Goal: Transaction & Acquisition: Obtain resource

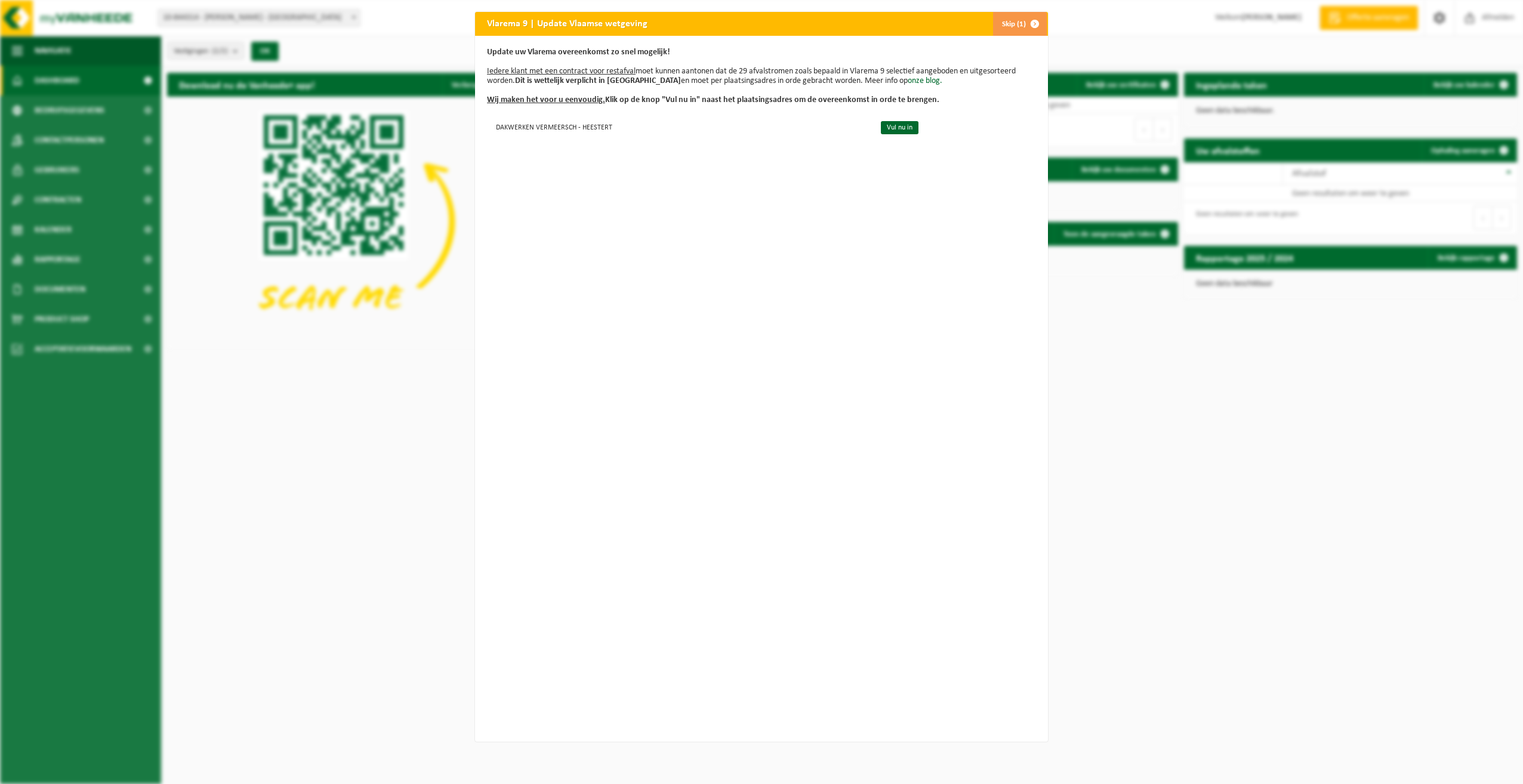
click at [1023, 21] on span "button" at bounding box center [1035, 23] width 24 height 24
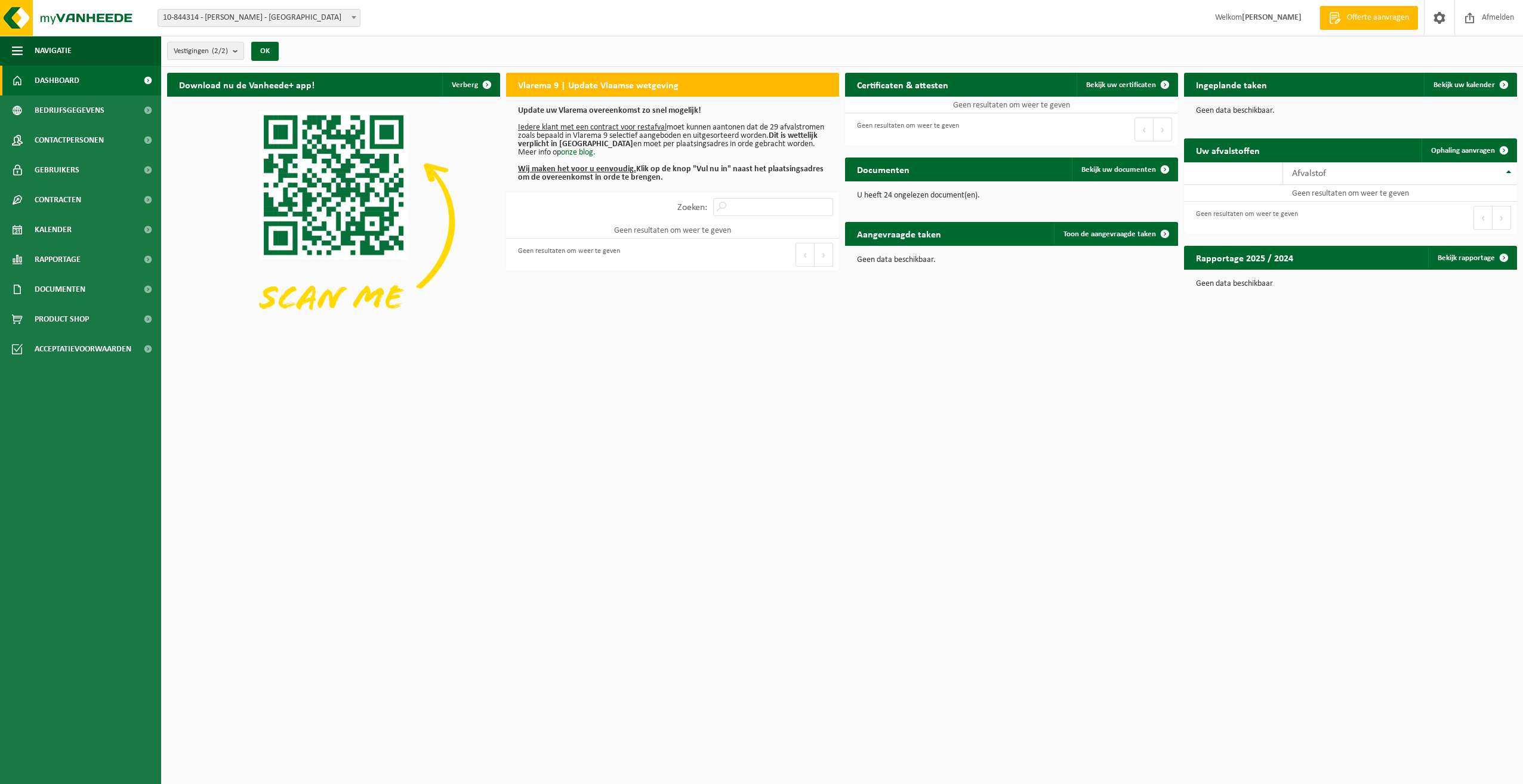
click at [617, 123] on u "Iedere klant met een contract voor restafval" at bounding box center [592, 127] width 149 height 9
click at [596, 167] on u "Wij maken het voor u eenvoudig." at bounding box center [576, 169] width 118 height 9
click at [712, 171] on b "Wij maken het voor u eenvoudig. Klik op de knop "Vul nu in" naast het plaatsing…" at bounding box center [670, 173] width 305 height 17
click at [695, 206] on label "Zoeken:" at bounding box center [693, 208] width 30 height 10
click at [713, 206] on input "Zoeken:" at bounding box center [773, 207] width 120 height 18
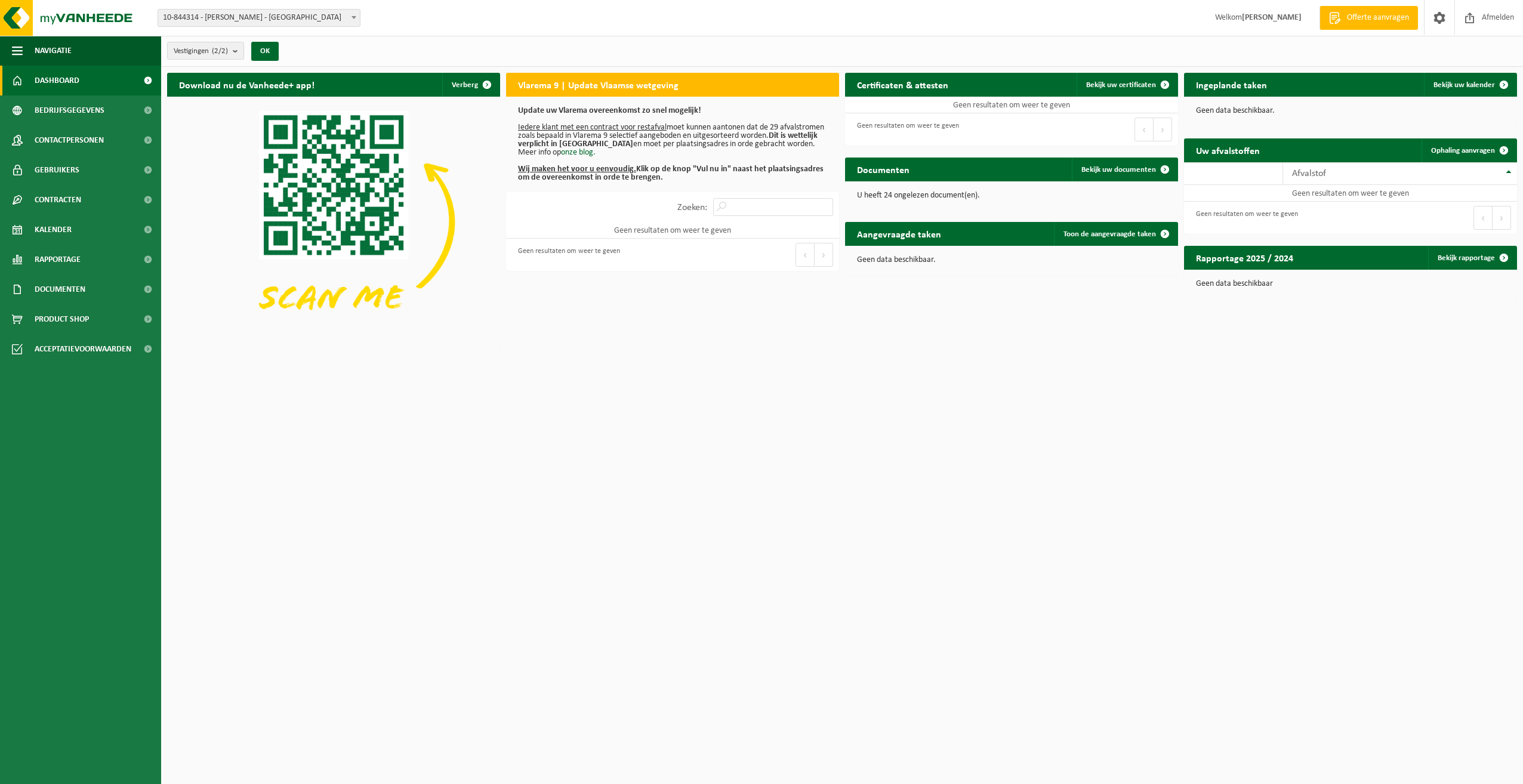
click at [657, 185] on div "Update uw Vlarema overeenkomst zo snel mogelijk! Iedere klant met een contract …" at bounding box center [673, 145] width 333 height 96
drag, startPoint x: 657, startPoint y: 185, endPoint x: 617, endPoint y: 125, distance: 72.1
click at [619, 127] on u "Iedere klant met een contract voor restafval" at bounding box center [592, 127] width 149 height 9
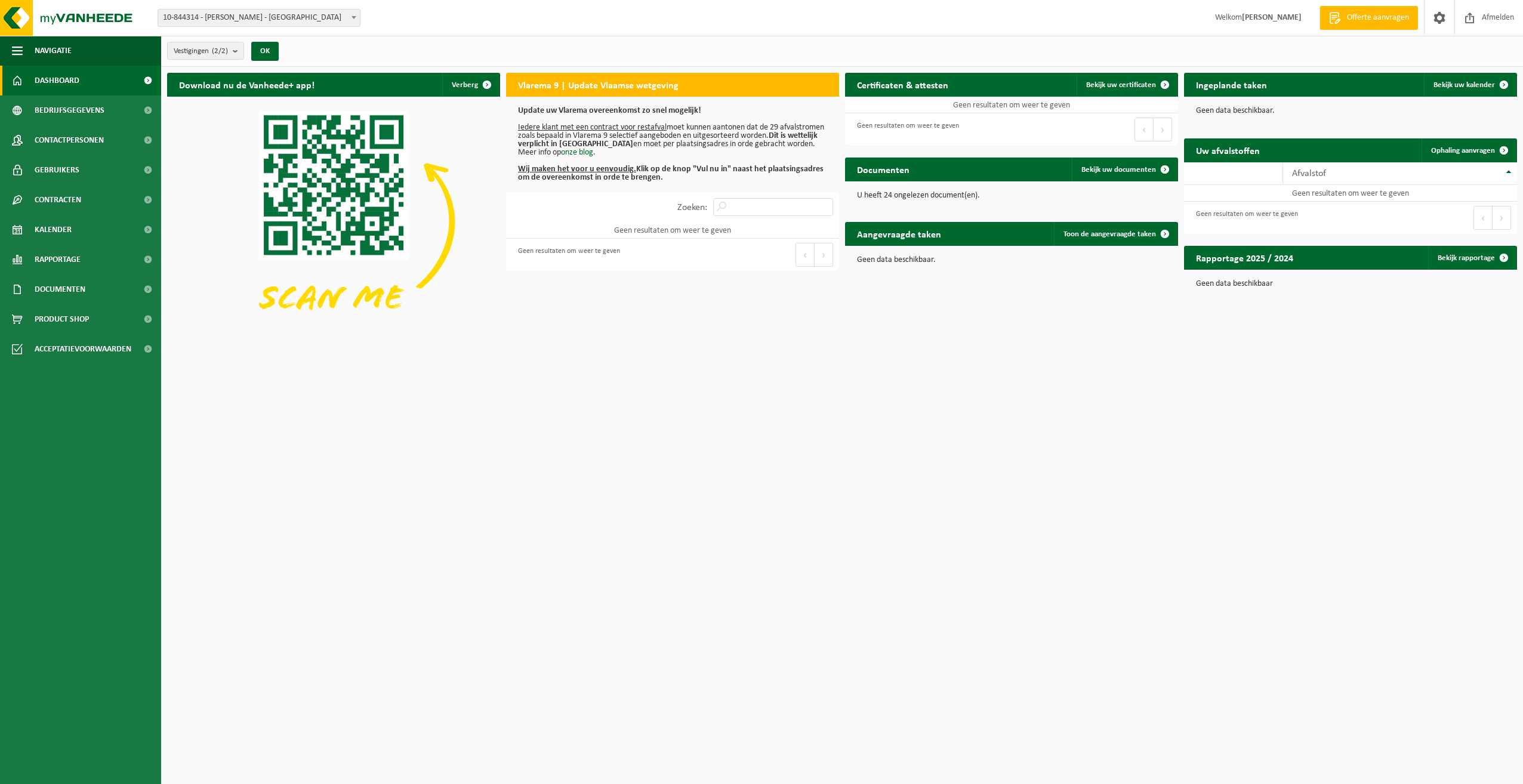
click at [584, 86] on h2 "Vlarema 9 | Update Vlaamse wetgeving" at bounding box center [598, 85] width 184 height 23
click at [538, 79] on h2 "Vlarema 9 | Update Vlaamse wetgeving" at bounding box center [598, 85] width 184 height 23
click at [568, 323] on div "Download nu de Vanheede+ app! Verberg Vlarema 9 | Update Vlaamse wetgeving Upda…" at bounding box center [841, 210] width 1356 height 288
click at [358, 16] on span at bounding box center [353, 17] width 12 height 16
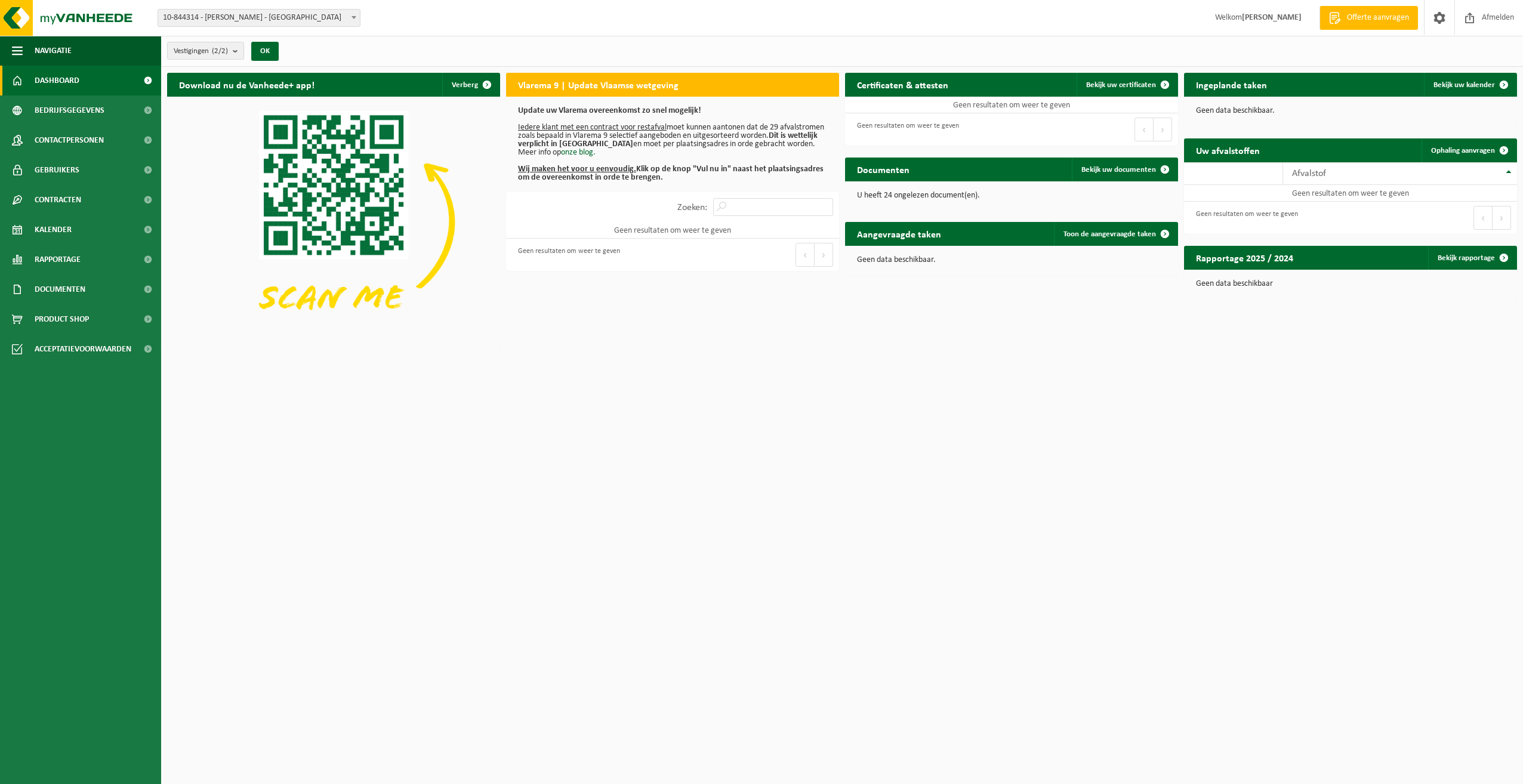
click at [358, 16] on span at bounding box center [353, 17] width 12 height 16
click at [358, 17] on span at bounding box center [353, 17] width 12 height 16
select select "140618"
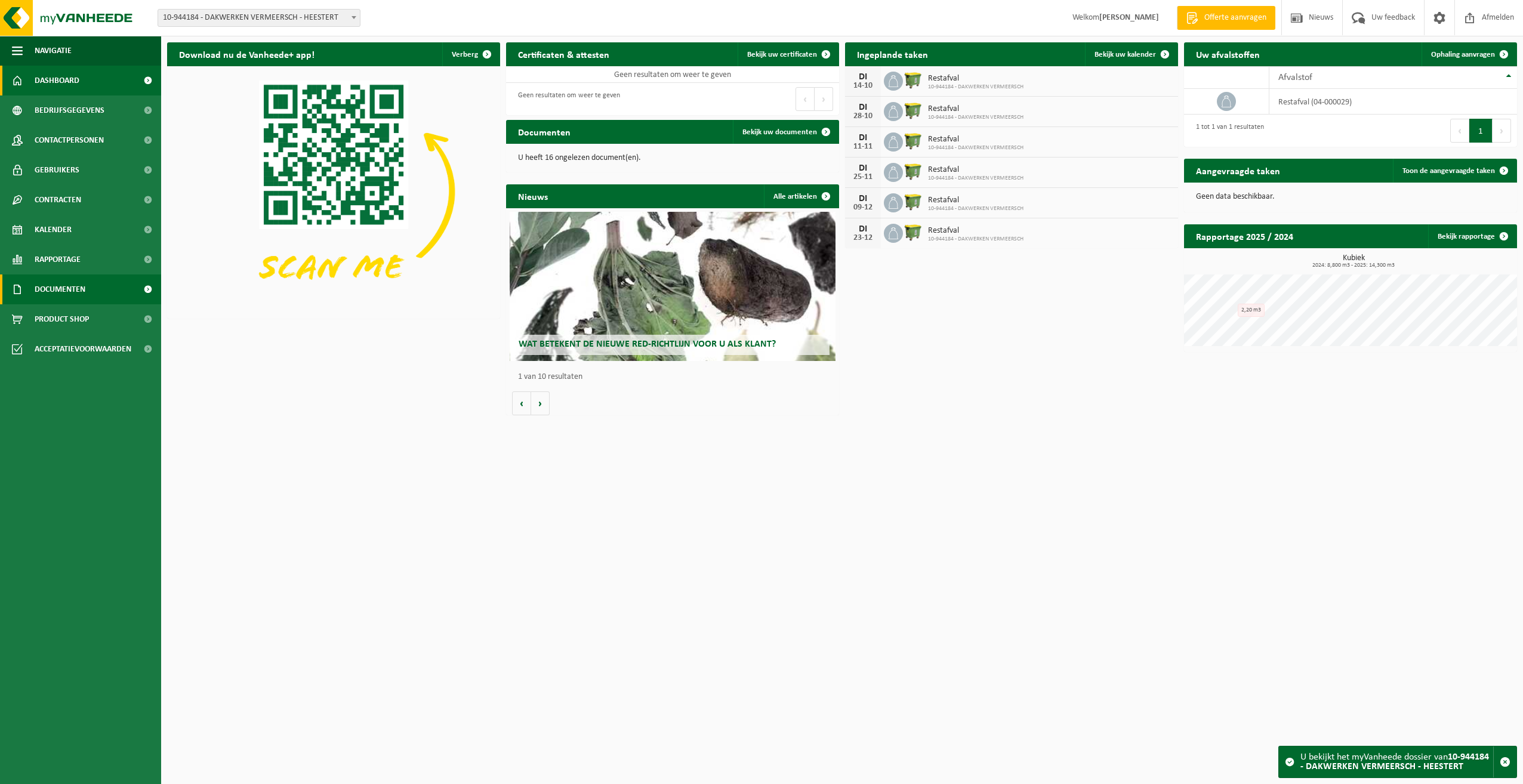
click at [96, 292] on link "Documenten" at bounding box center [81, 290] width 161 height 30
click at [92, 322] on link "Facturen" at bounding box center [80, 318] width 155 height 23
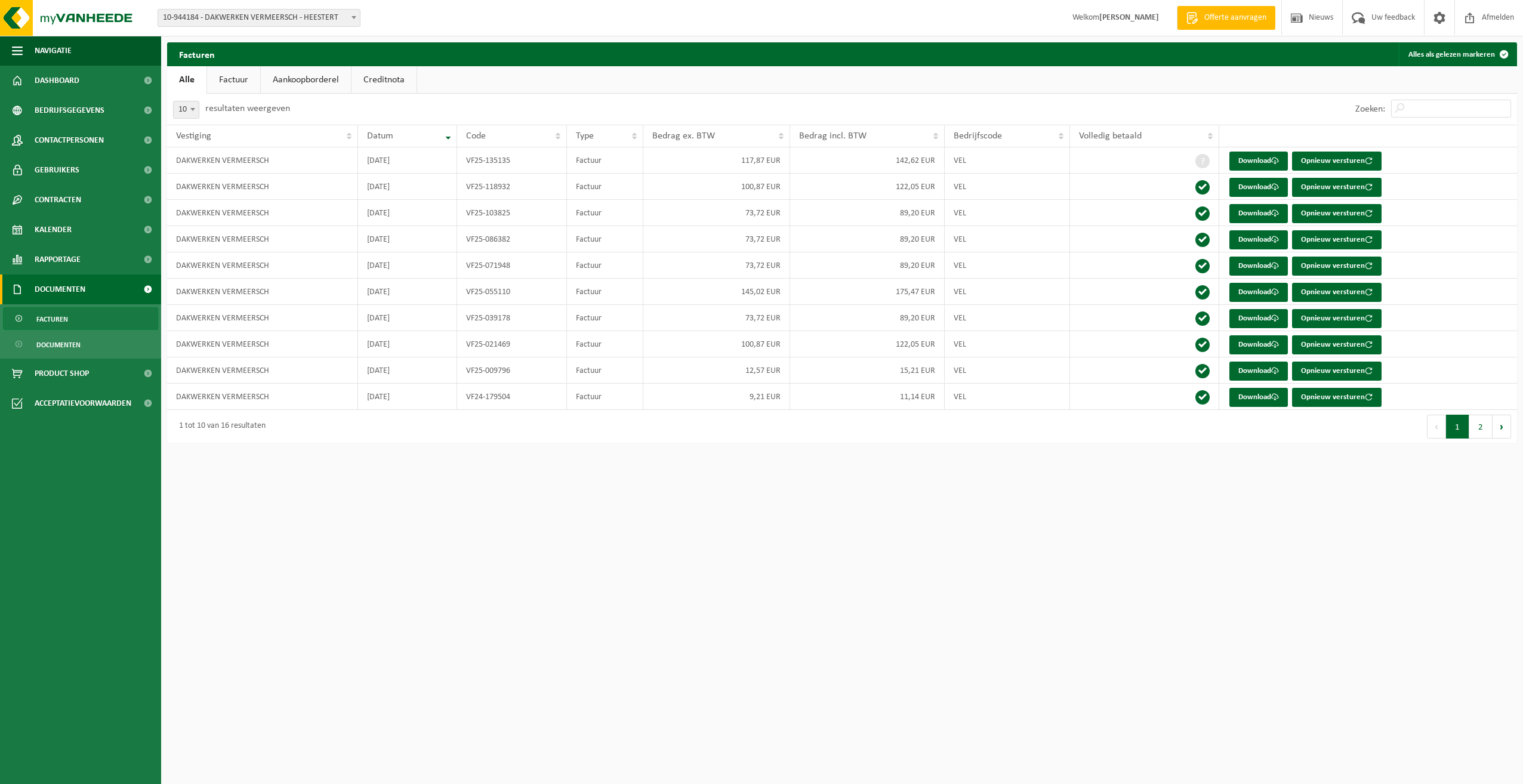
click at [253, 81] on link "Factuur" at bounding box center [234, 80] width 53 height 27
click at [305, 86] on link "Aankoopborderel" at bounding box center [307, 80] width 90 height 27
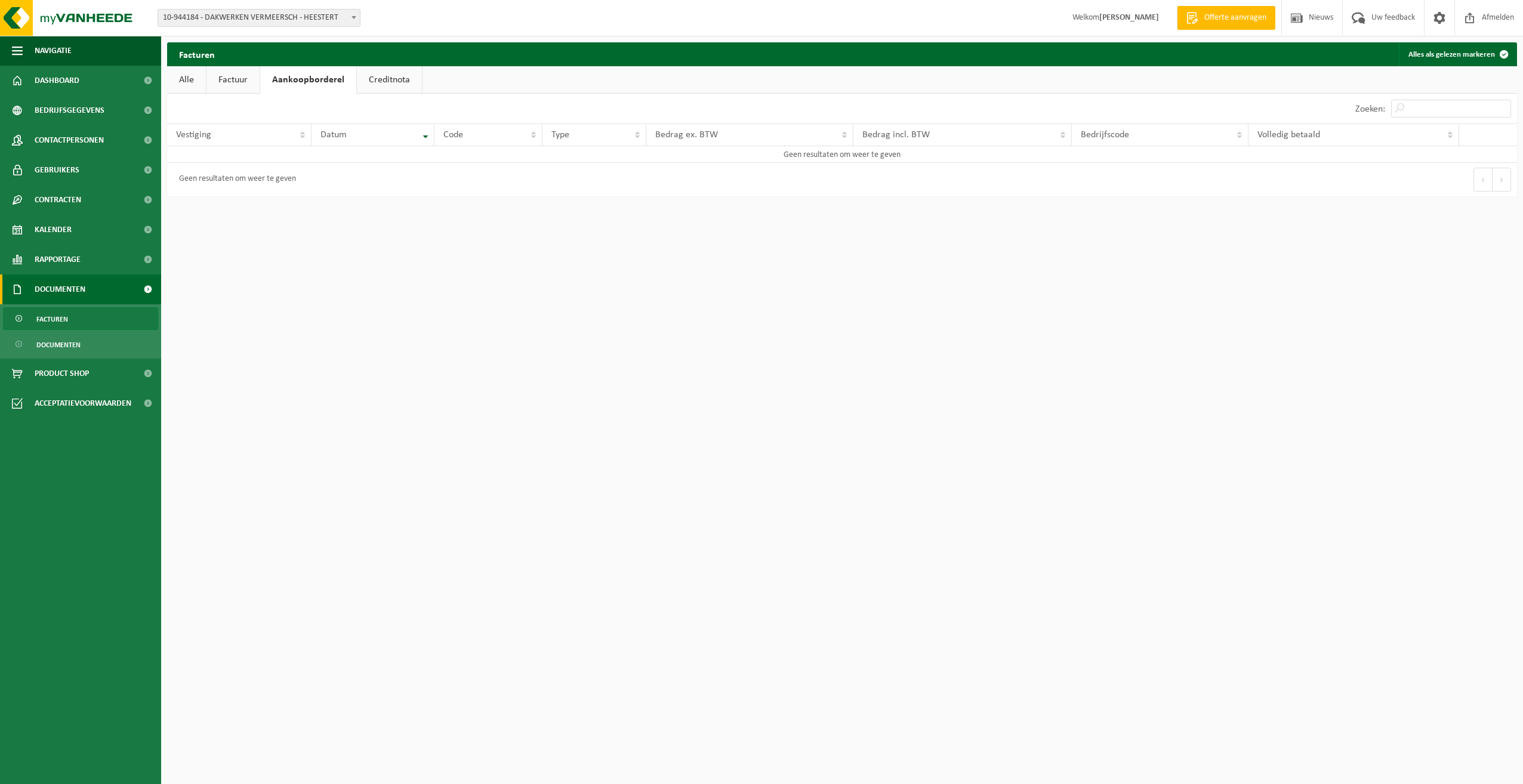
click at [382, 87] on link "Creditnota" at bounding box center [389, 80] width 65 height 27
click at [240, 74] on link "Factuur" at bounding box center [233, 80] width 53 height 27
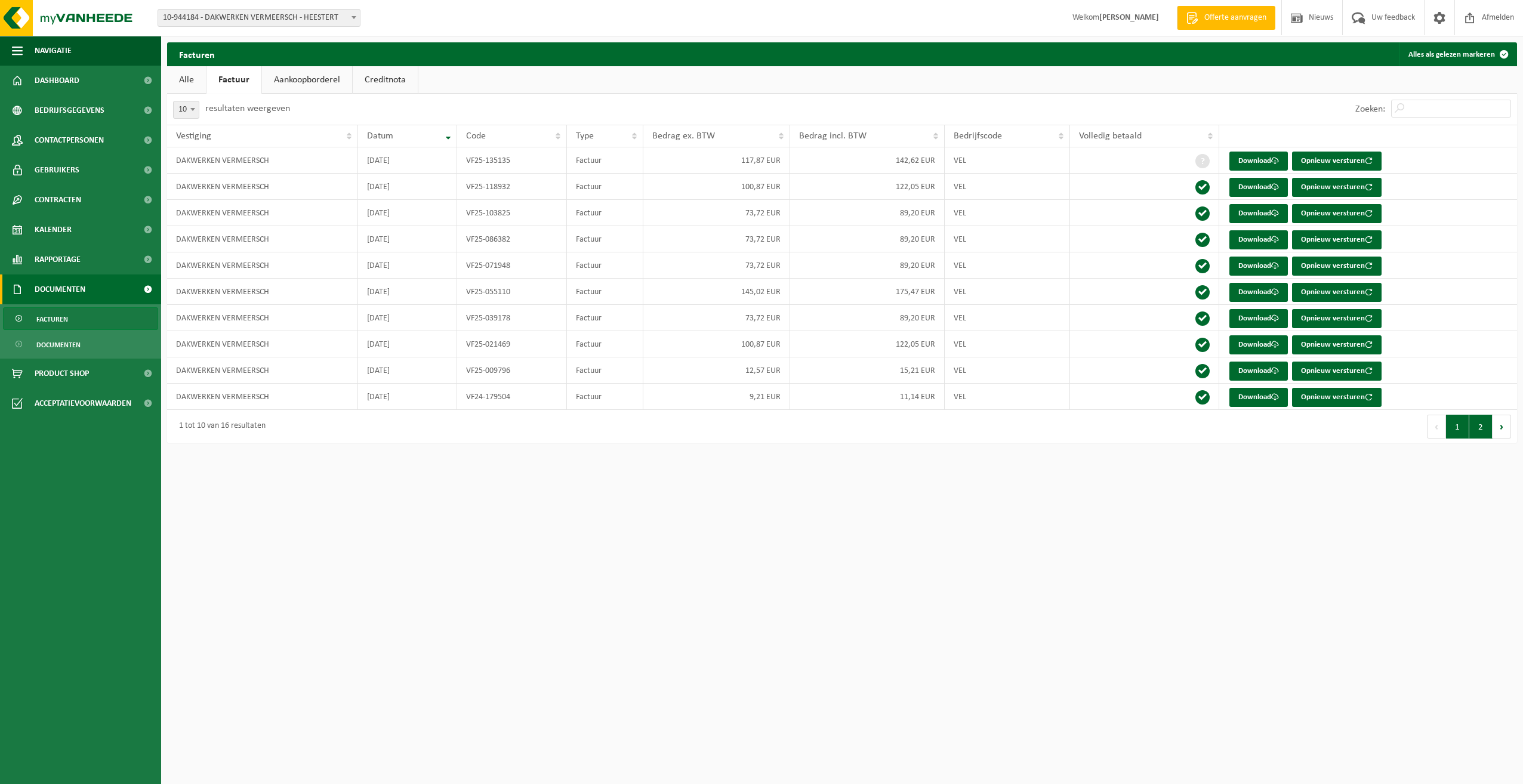
click at [1486, 437] on button "2" at bounding box center [1481, 426] width 23 height 24
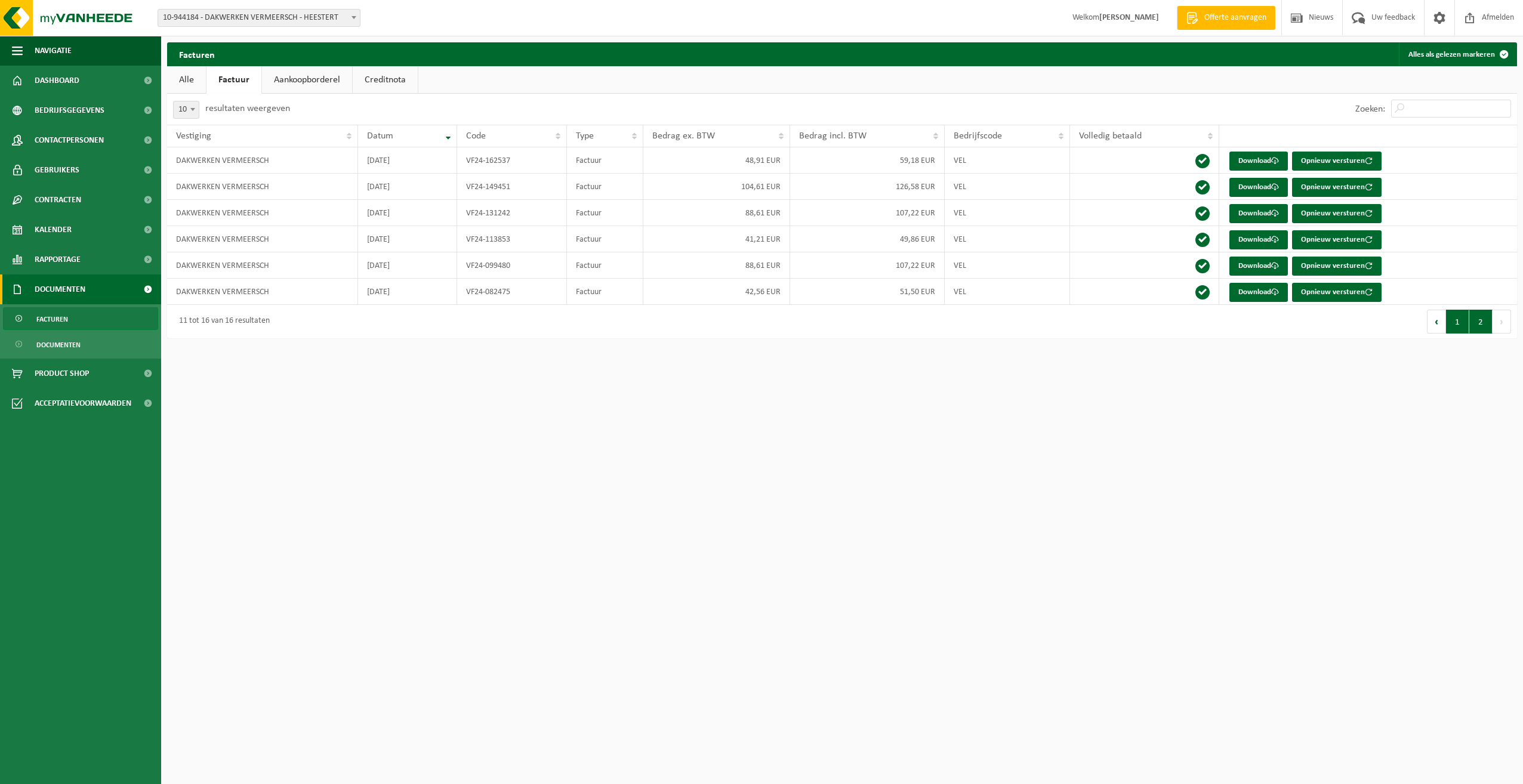
click at [1455, 322] on button "1" at bounding box center [1457, 321] width 23 height 24
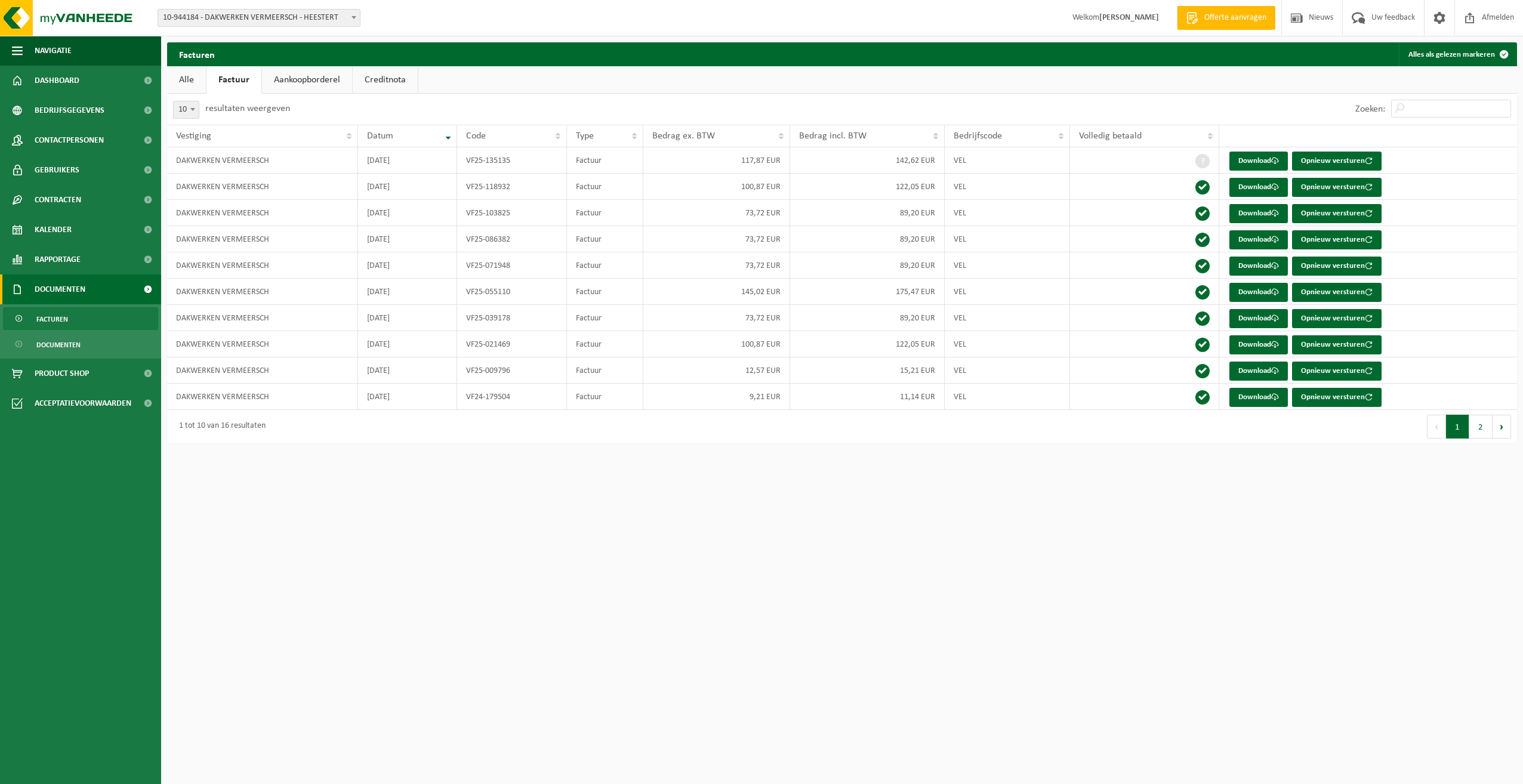
click at [806, 505] on html "Vestiging: 10-844314 - VERMEERSCH JELLE - KLUISBERGEN 10-844313 - VERMEERSCH JE…" at bounding box center [762, 392] width 1523 height 784
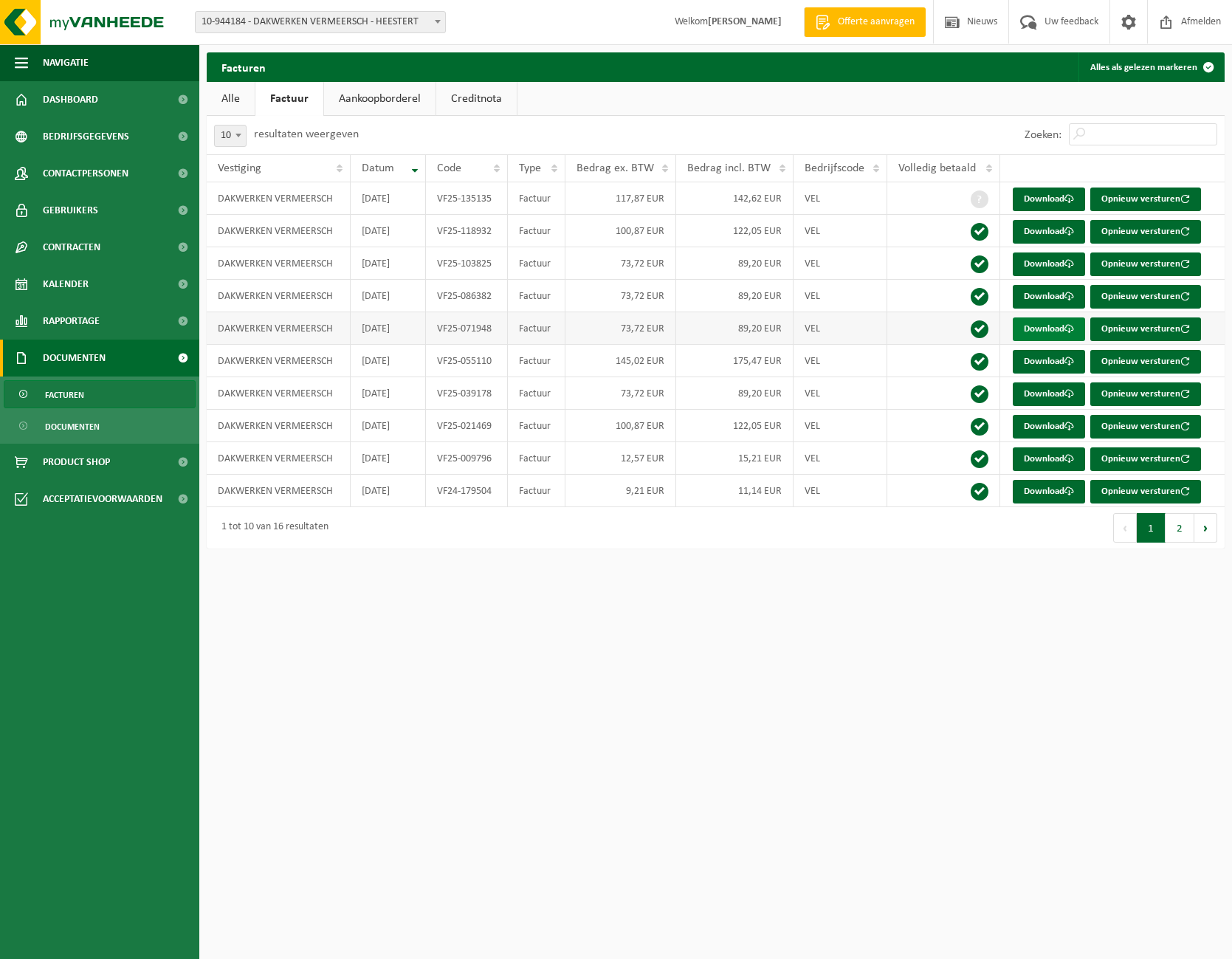
click at [1067, 324] on link "Download" at bounding box center [1049, 330] width 73 height 24
click at [979, 755] on html "Vestiging: 10-844314 - VERMEERSCH JELLE - KLUISBERGEN 10-844313 - VERMEERSCH JE…" at bounding box center [616, 479] width 1232 height 959
click at [1033, 355] on link "Download" at bounding box center [1049, 362] width 73 height 24
click at [670, 760] on html "Vestiging: 10-844314 - VERMEERSCH JELLE - KLUISBERGEN 10-844313 - VERMEERSCH JE…" at bounding box center [616, 479] width 1232 height 959
click at [1049, 297] on link "Download" at bounding box center [1049, 297] width 73 height 24
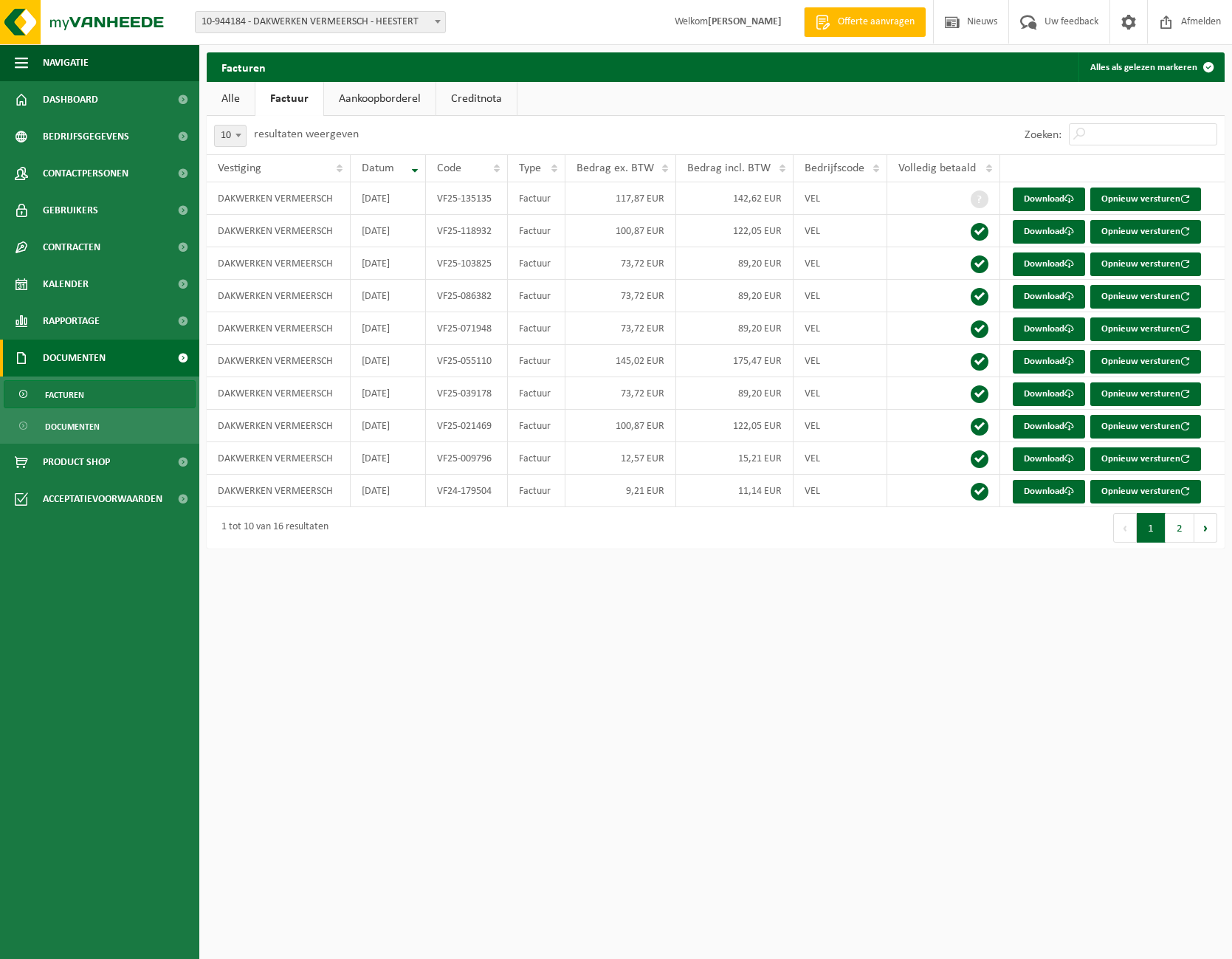
click at [935, 693] on html "Vestiging: 10-844314 - VERMEERSCH JELLE - KLUISBERGEN 10-844313 - VERMEERSCH JE…" at bounding box center [616, 479] width 1232 height 959
click at [1054, 265] on link "Download" at bounding box center [1049, 264] width 73 height 24
click at [882, 650] on html "Vestiging: 10-844314 - VERMEERSCH JELLE - KLUISBERGEN 10-844313 - VERMEERSCH JE…" at bounding box center [616, 479] width 1232 height 959
click at [1035, 231] on link "Download" at bounding box center [1049, 232] width 73 height 24
click at [987, 590] on html "Vestiging: 10-844314 - VERMEERSCH JELLE - KLUISBERGEN 10-844313 - VERMEERSCH JE…" at bounding box center [616, 479] width 1232 height 959
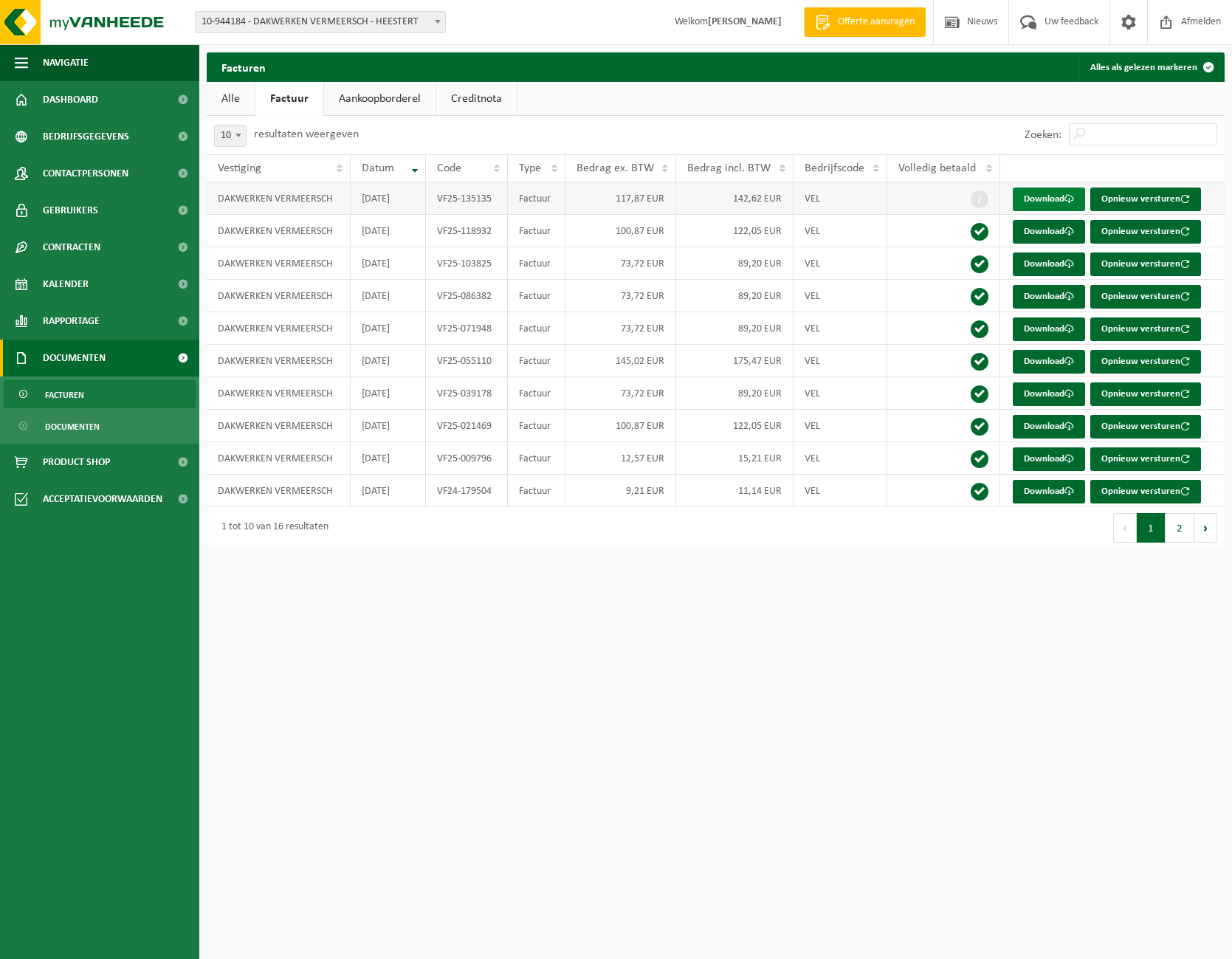
click at [1049, 196] on link "Download" at bounding box center [1049, 199] width 73 height 24
click at [1006, 620] on html "Vestiging: 10-844314 - VERMEERSCH JELLE - KLUISBERGEN 10-844313 - VERMEERSCH JE…" at bounding box center [616, 479] width 1232 height 959
click at [1185, 537] on button "2" at bounding box center [1180, 527] width 29 height 30
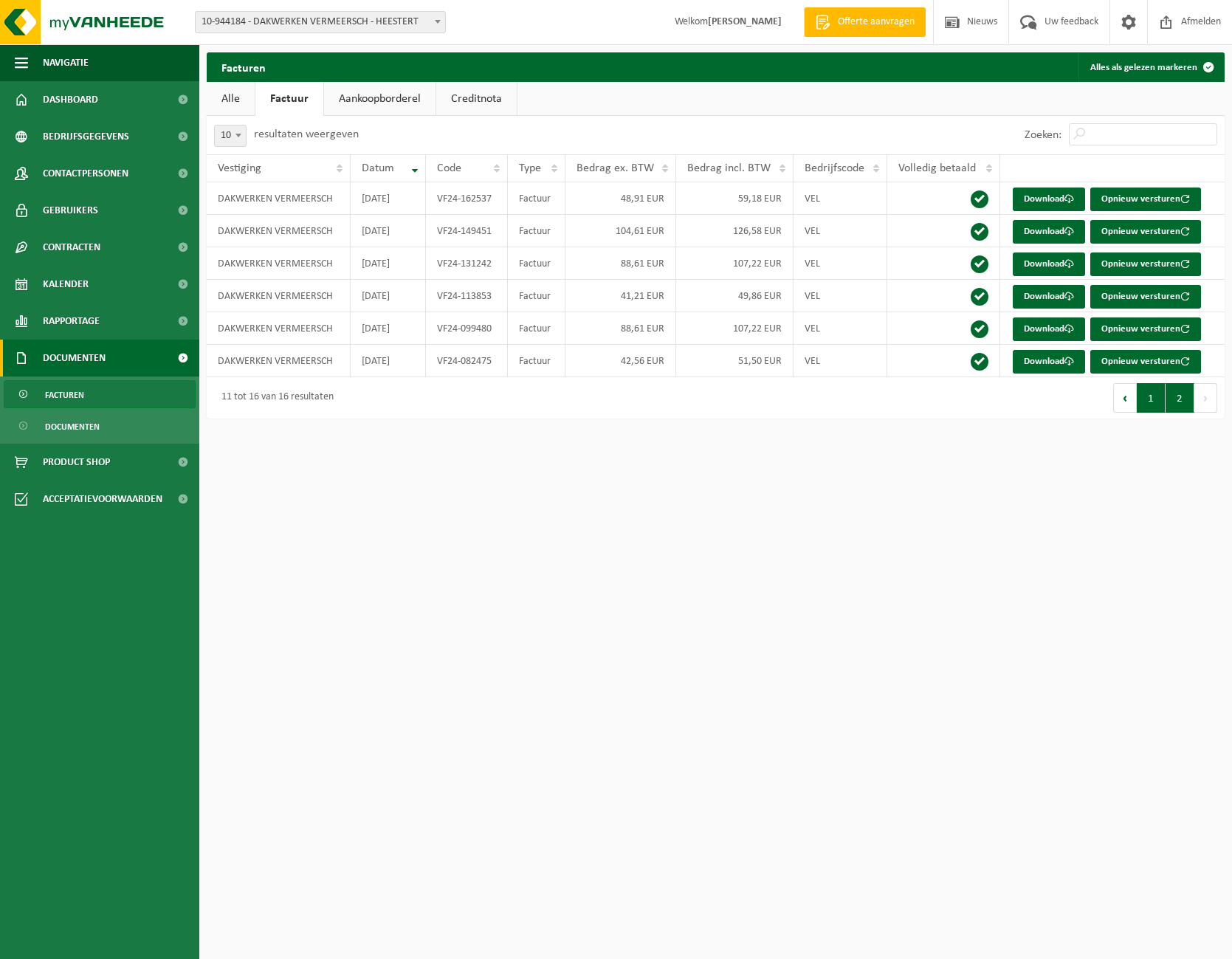
click at [1143, 400] on button "1" at bounding box center [1152, 397] width 29 height 30
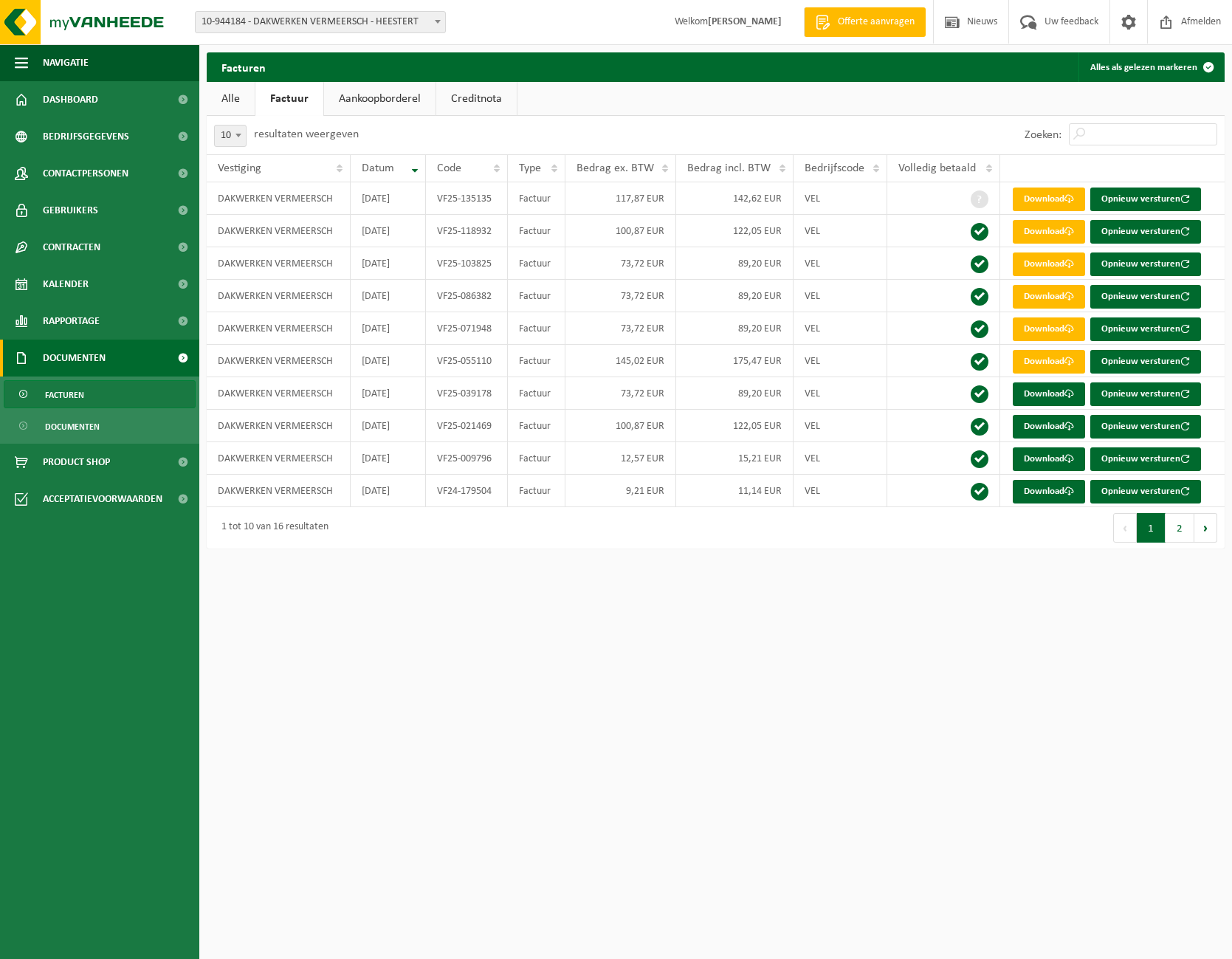
click at [406, 19] on span "10-944184 - DAKWERKEN VERMEERSCH - HEESTERT" at bounding box center [320, 22] width 249 height 20
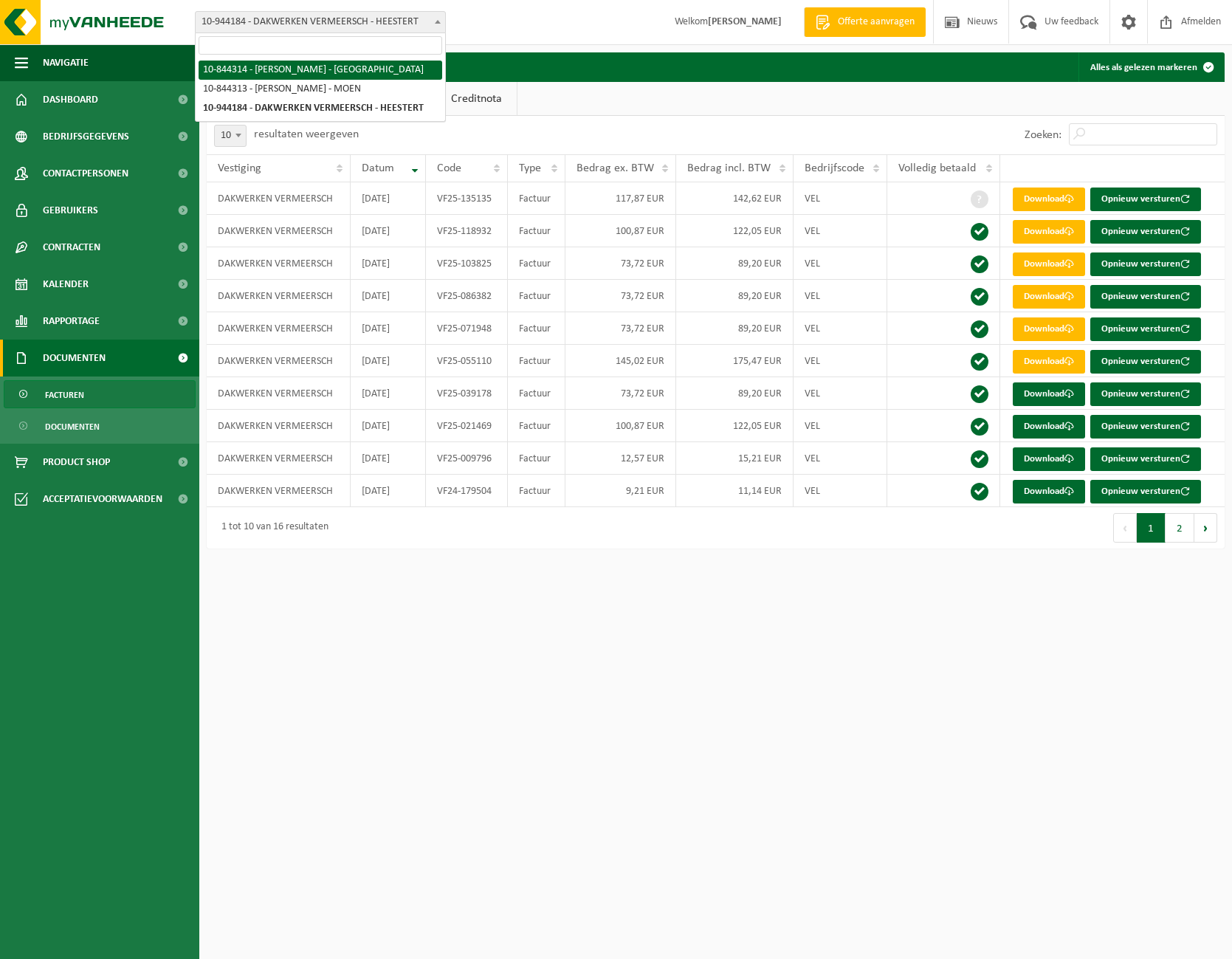
select select "93601"
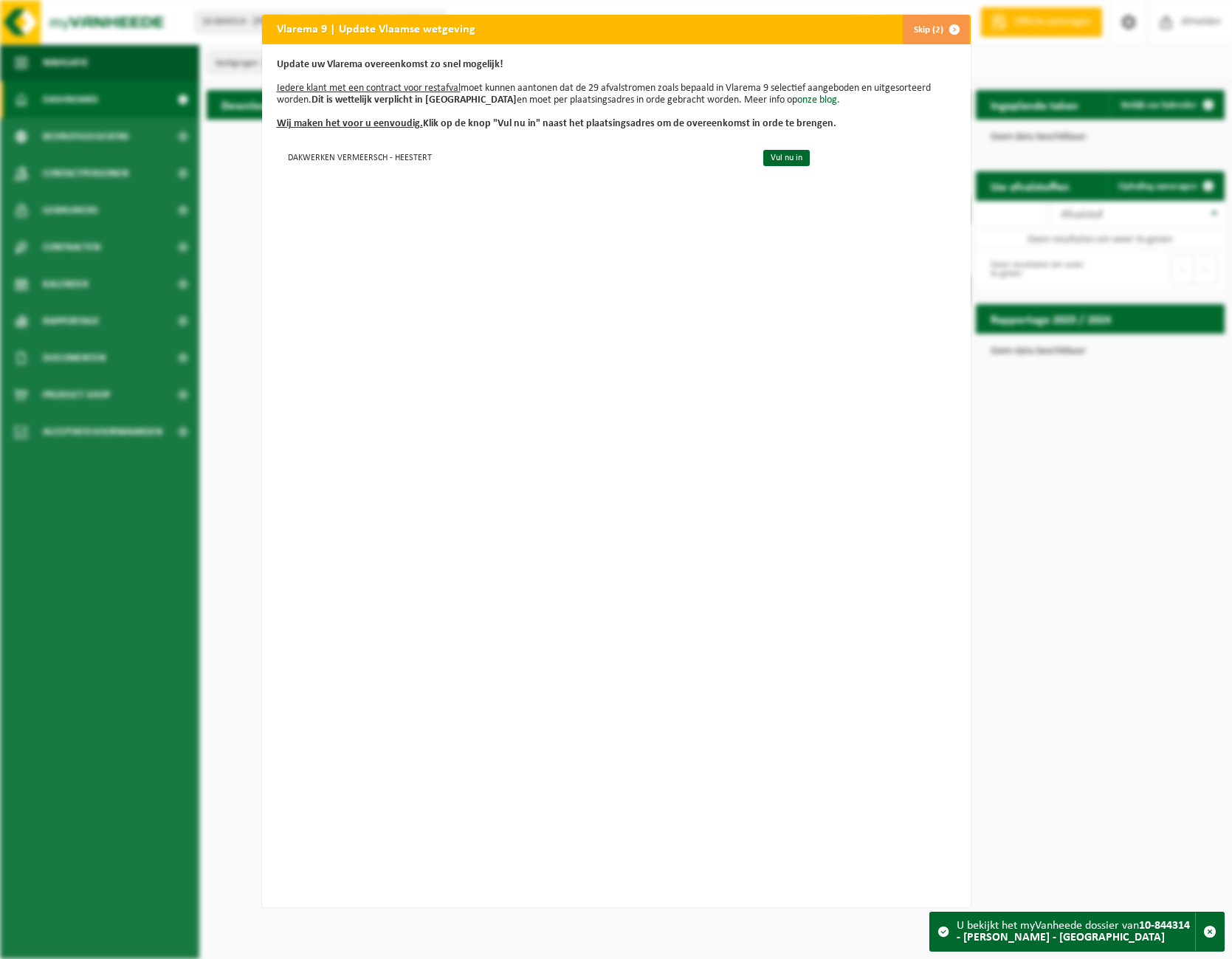
click at [941, 26] on span "button" at bounding box center [954, 29] width 30 height 30
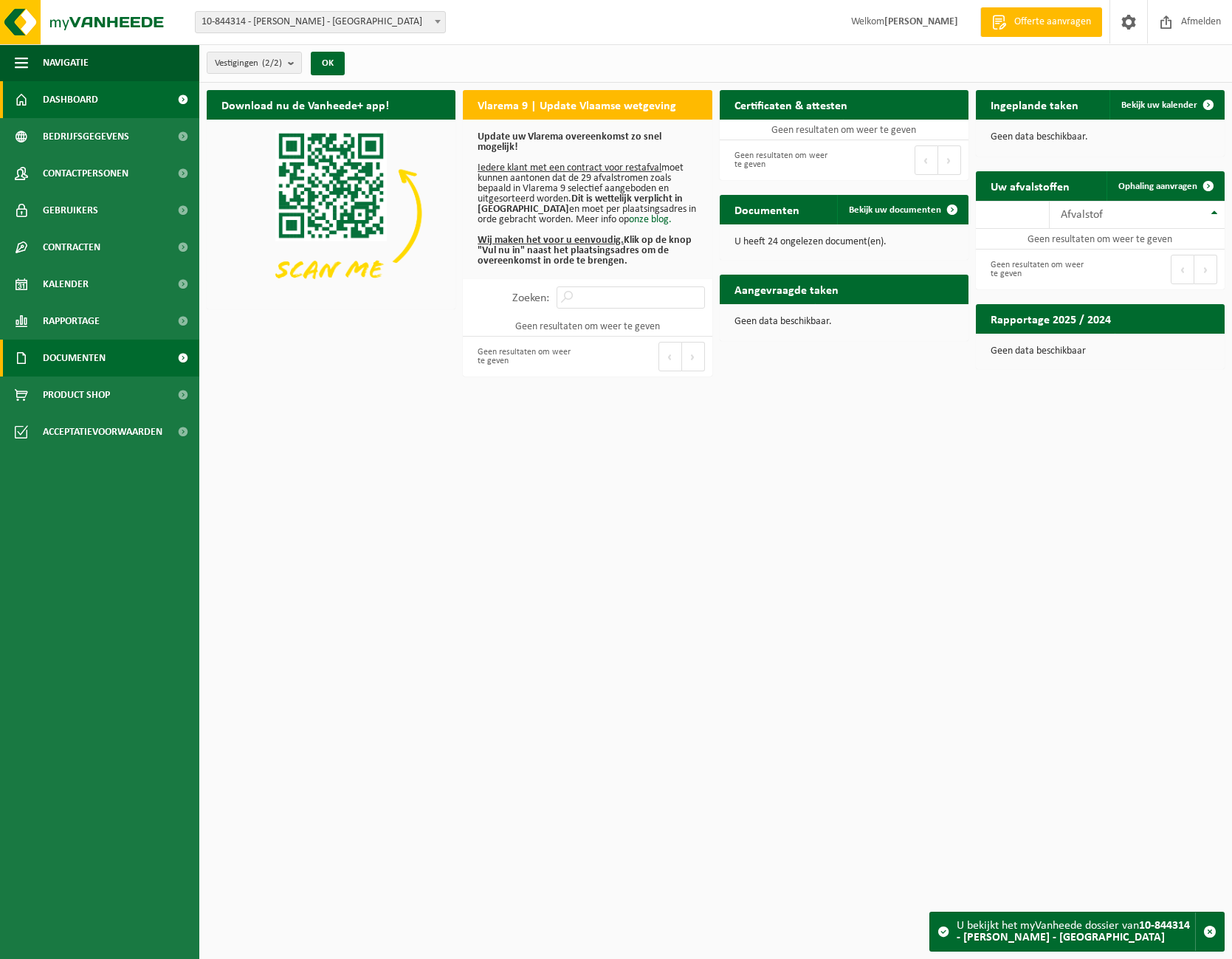
click at [106, 365] on span "Documenten" at bounding box center [74, 358] width 63 height 37
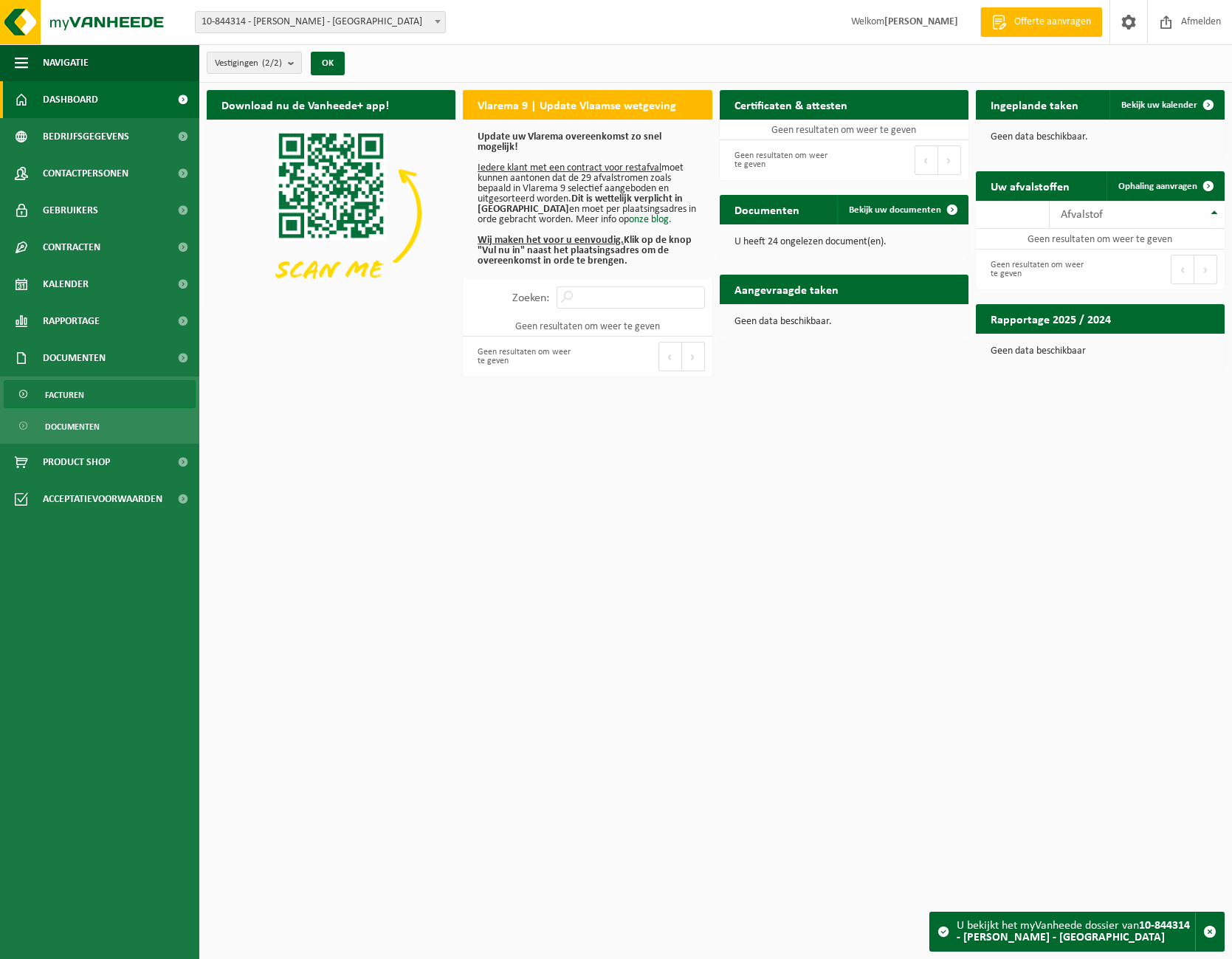
click at [106, 400] on link "Facturen" at bounding box center [99, 394] width 192 height 28
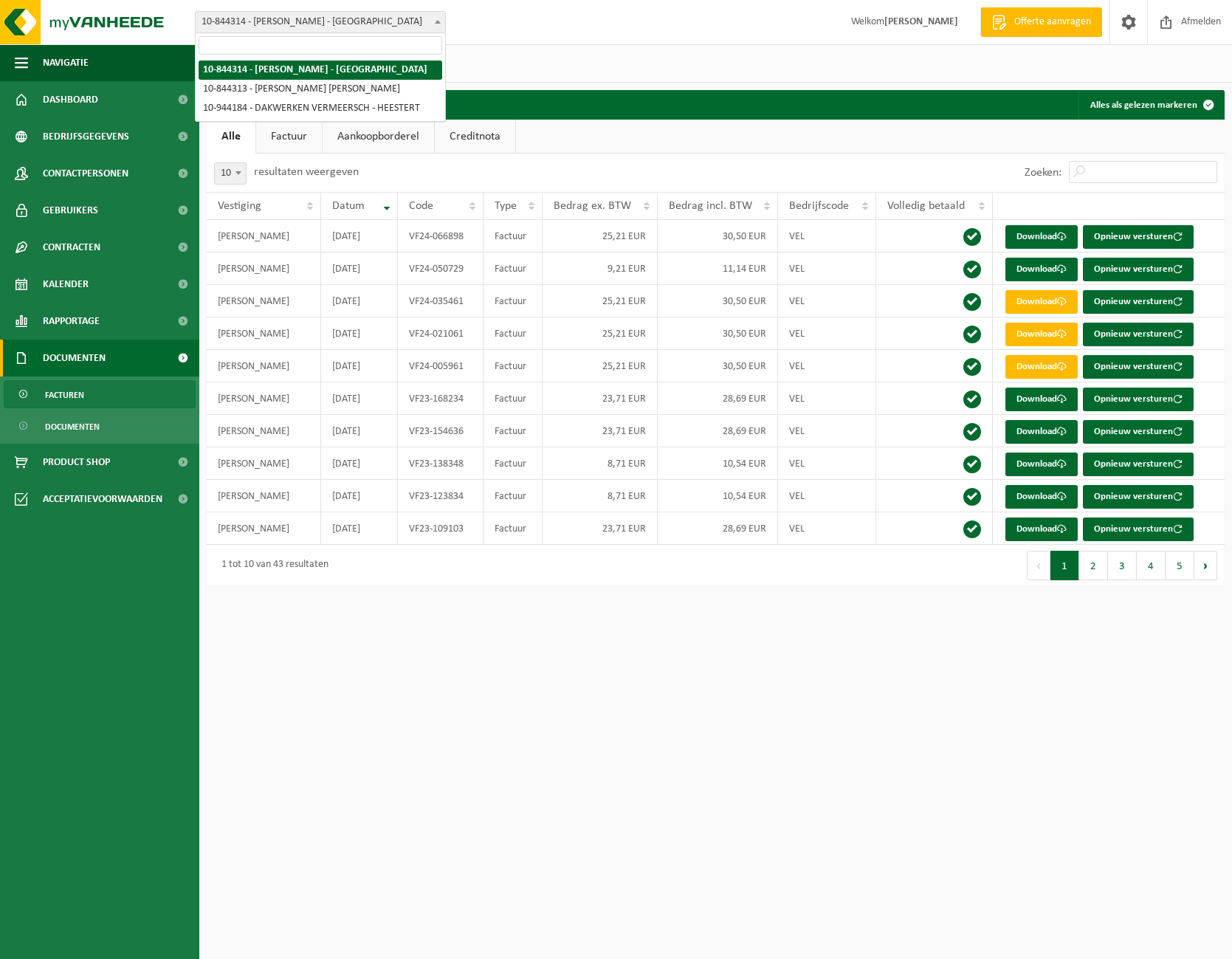
click at [370, 23] on span "10-844314 - [PERSON_NAME] - [GEOGRAPHIC_DATA]" at bounding box center [320, 22] width 249 height 20
select select "93600"
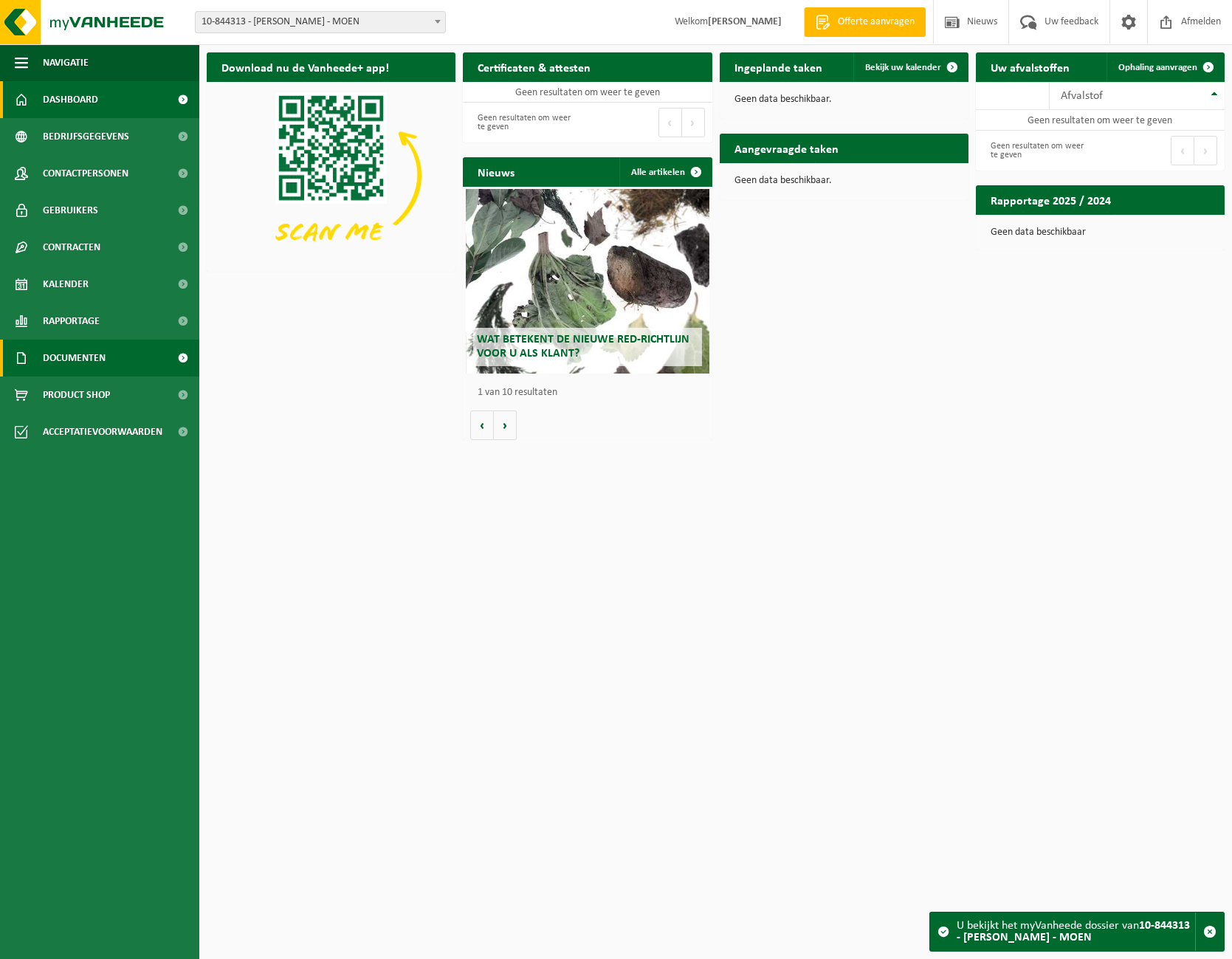
click at [125, 360] on link "Documenten" at bounding box center [100, 358] width 199 height 37
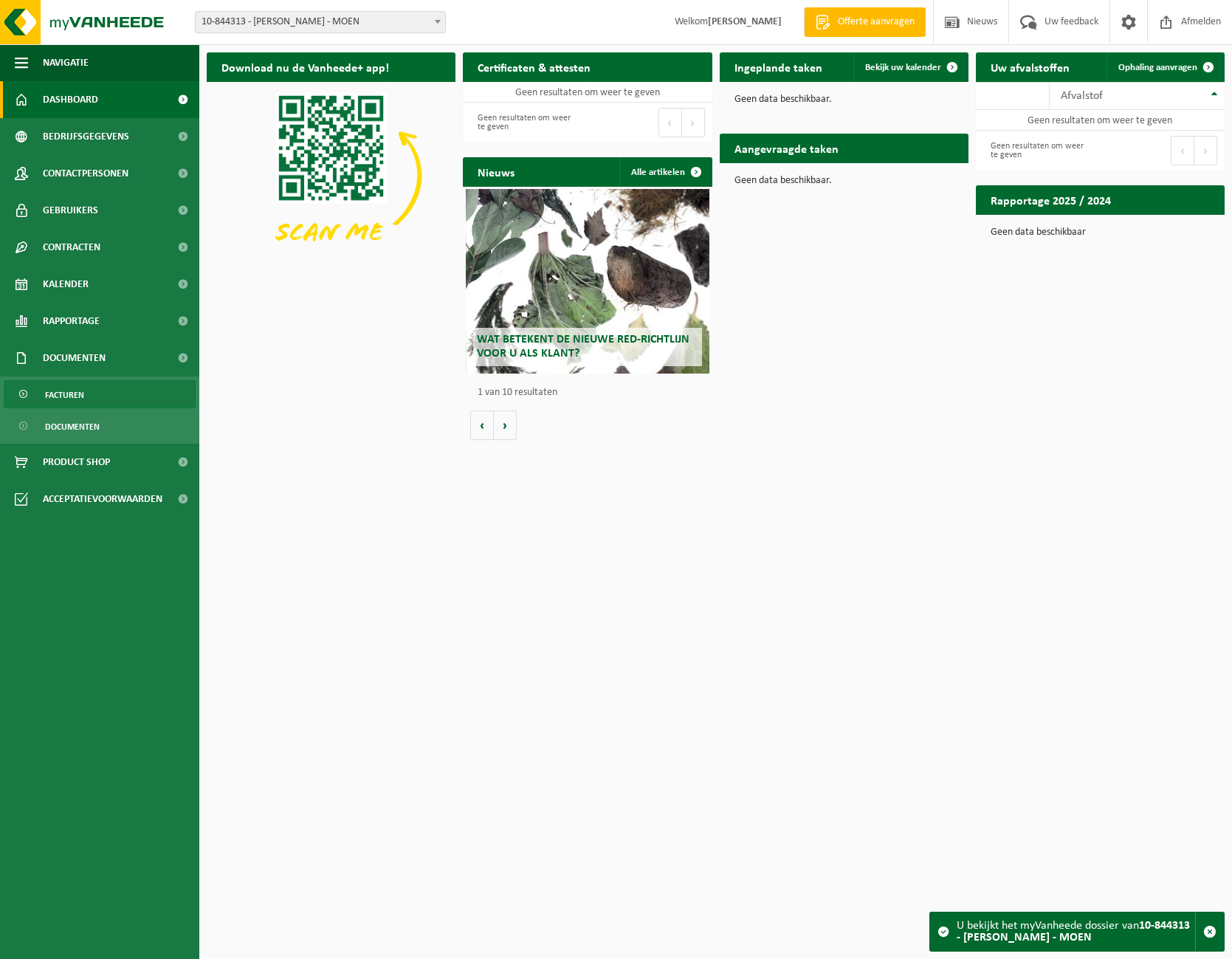
click at [120, 399] on link "Facturen" at bounding box center [99, 394] width 192 height 28
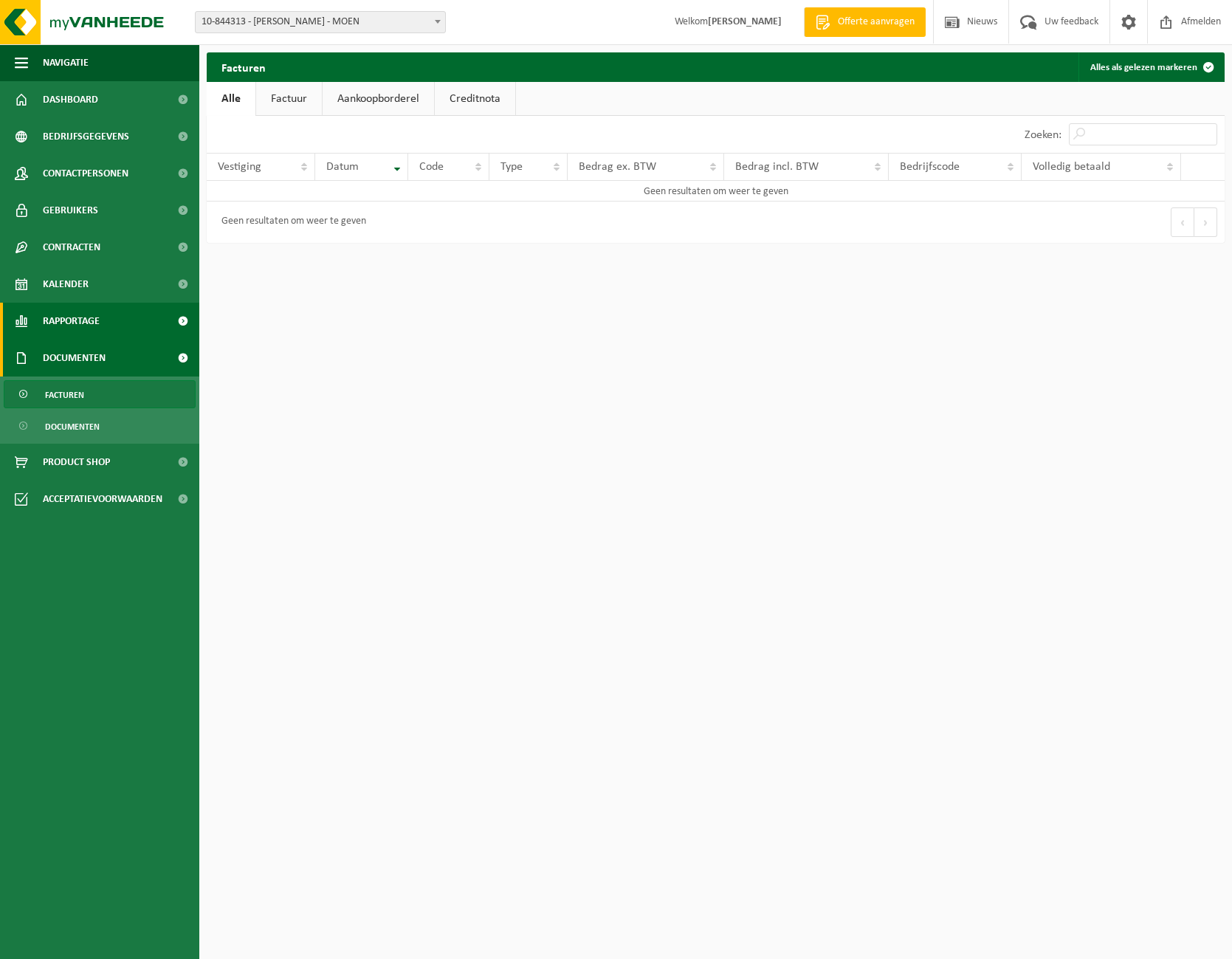
click at [132, 319] on link "Rapportage" at bounding box center [100, 321] width 199 height 37
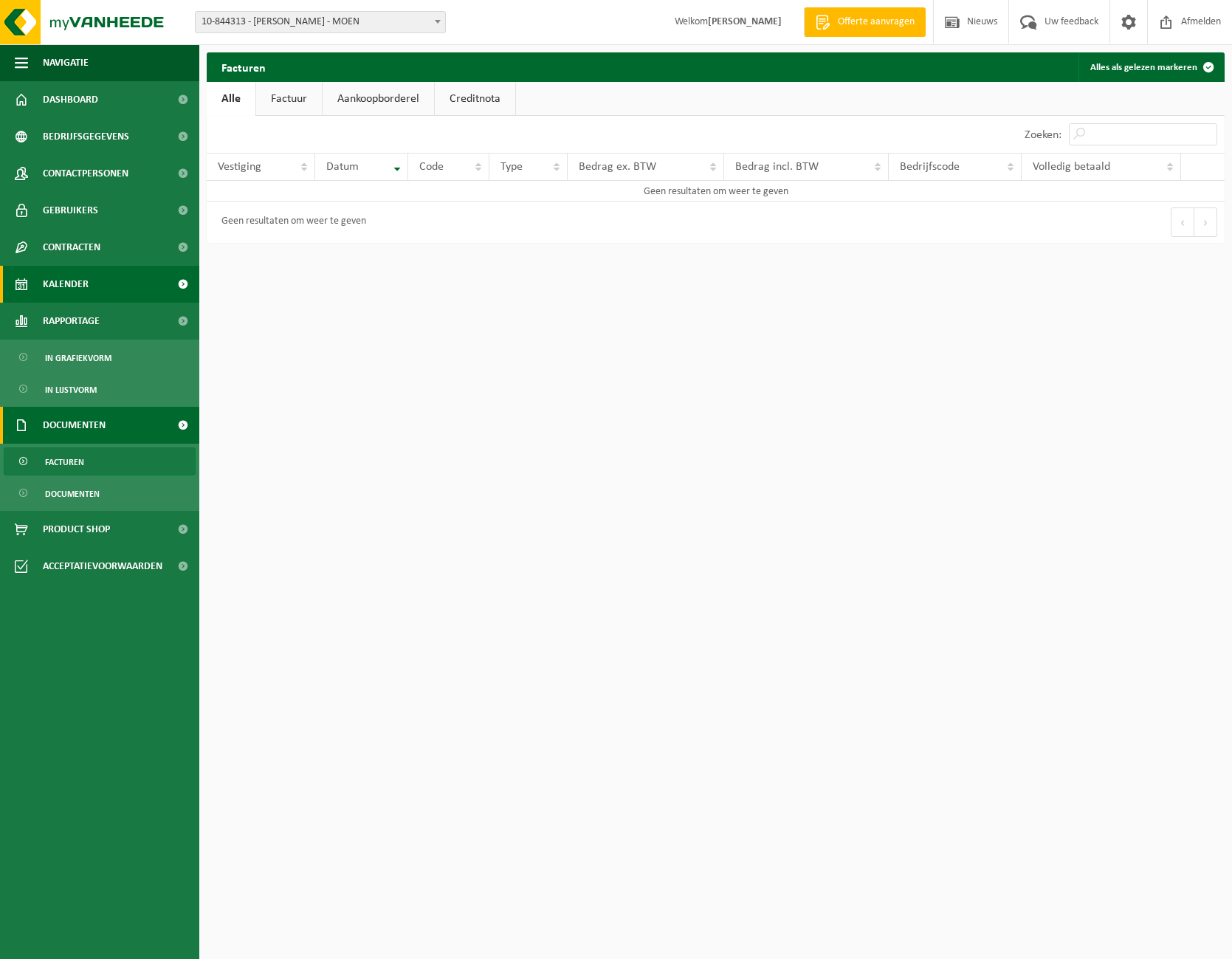
click at [112, 286] on link "Kalender" at bounding box center [100, 285] width 199 height 37
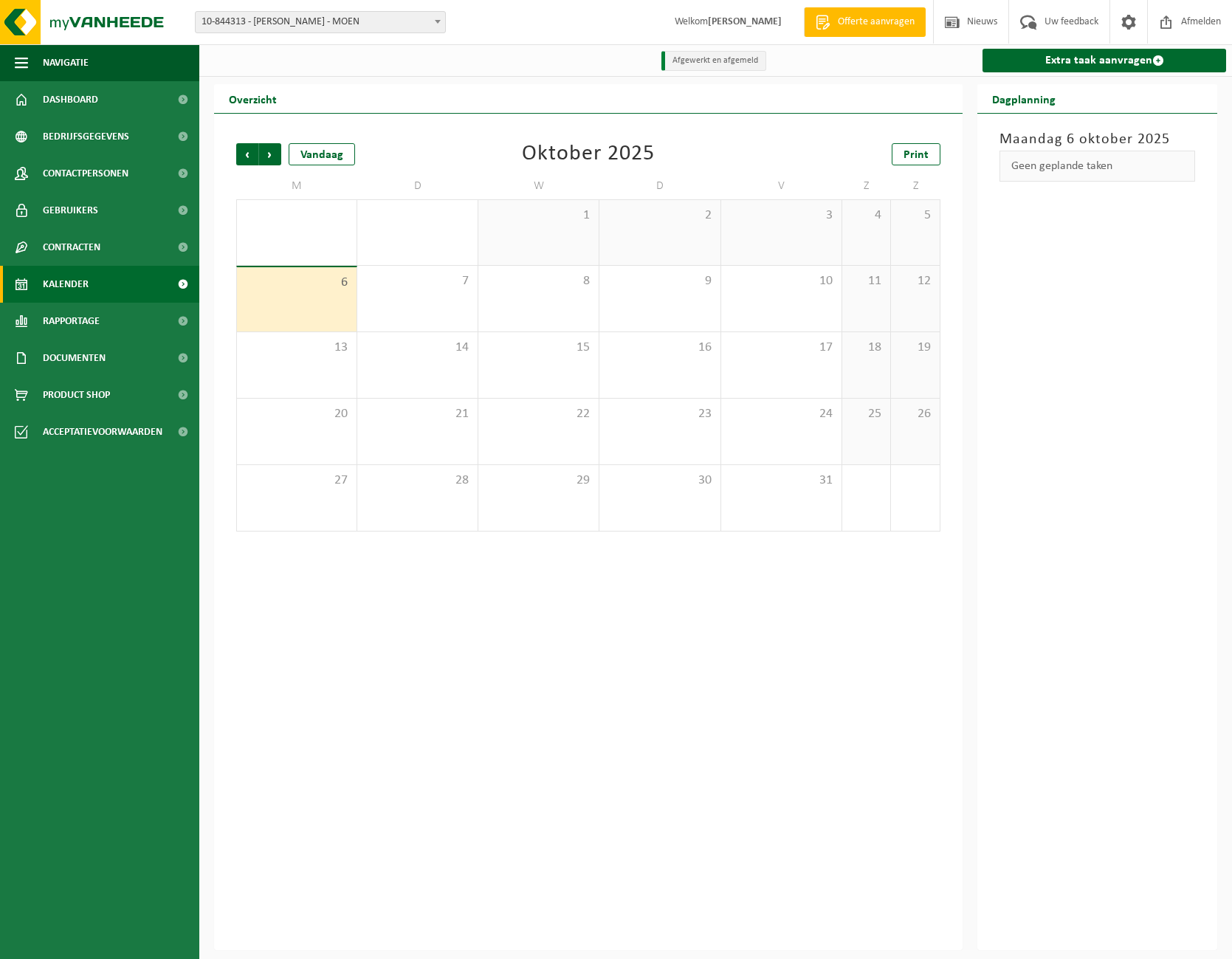
click at [375, 20] on span "10-844313 - [PERSON_NAME] - MOEN" at bounding box center [320, 22] width 249 height 20
select select "140618"
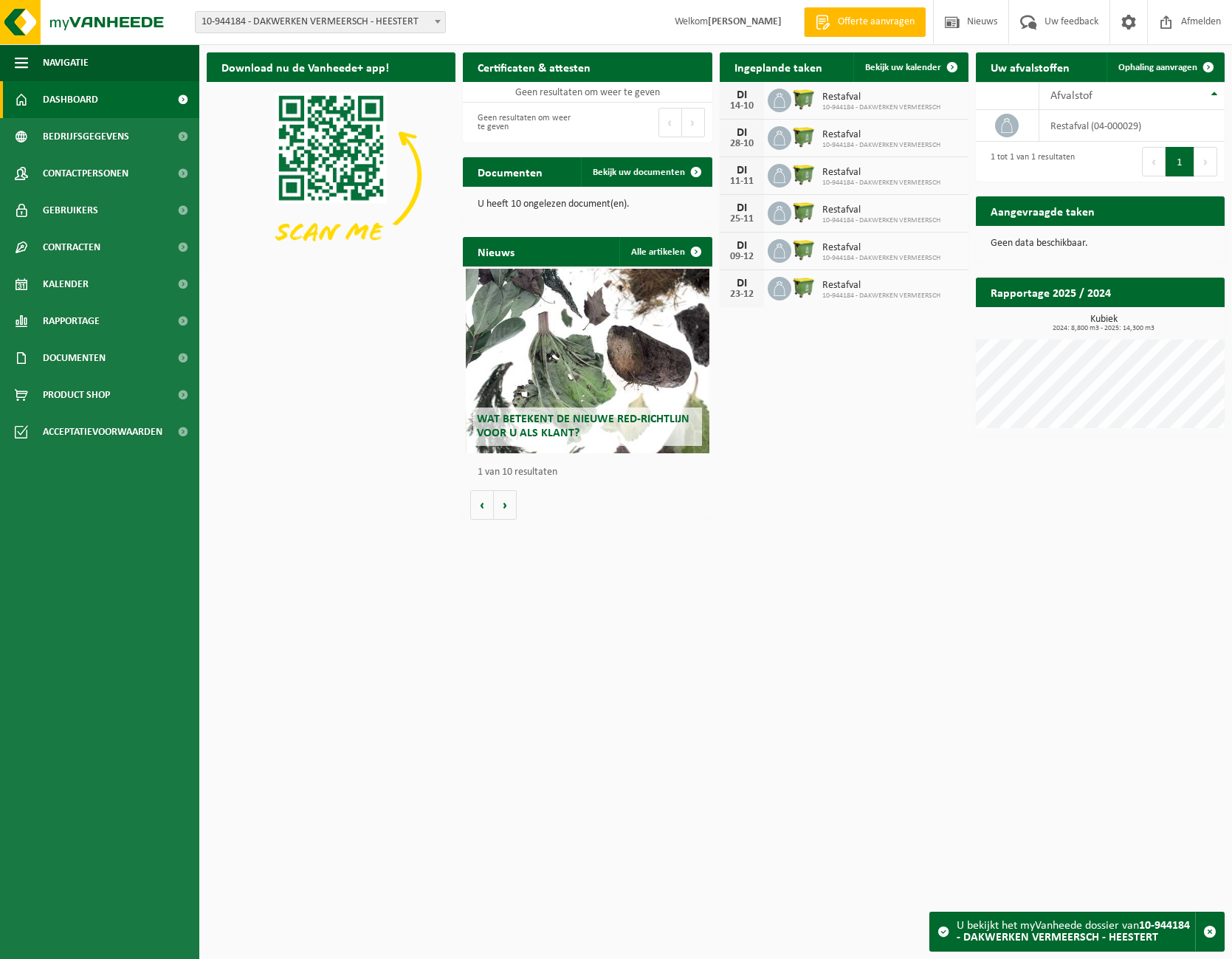
click at [888, 26] on span "Offerte aanvragen" at bounding box center [876, 21] width 84 height 14
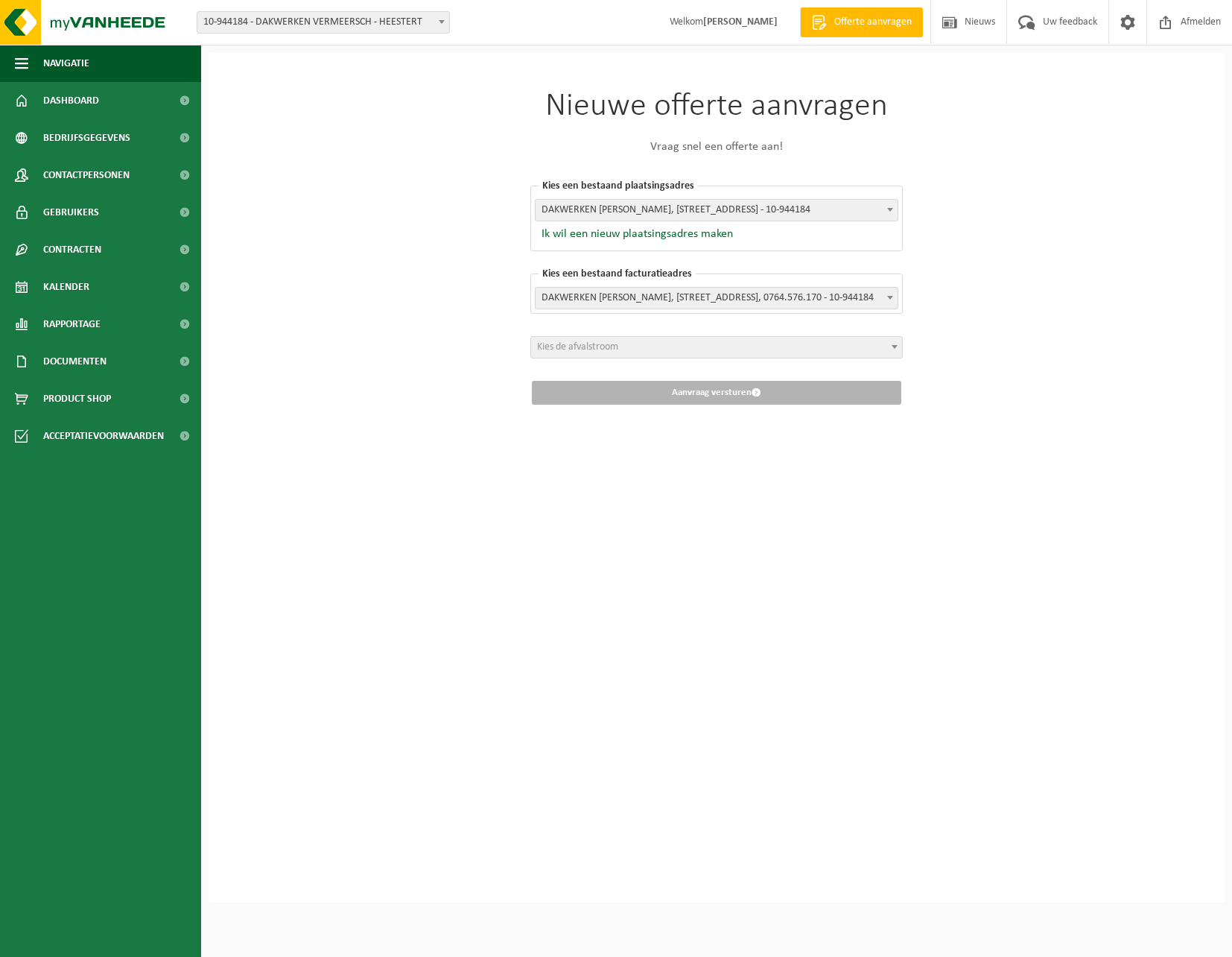
click at [814, 354] on span "Kies de afvalstroom" at bounding box center [716, 347] width 371 height 20
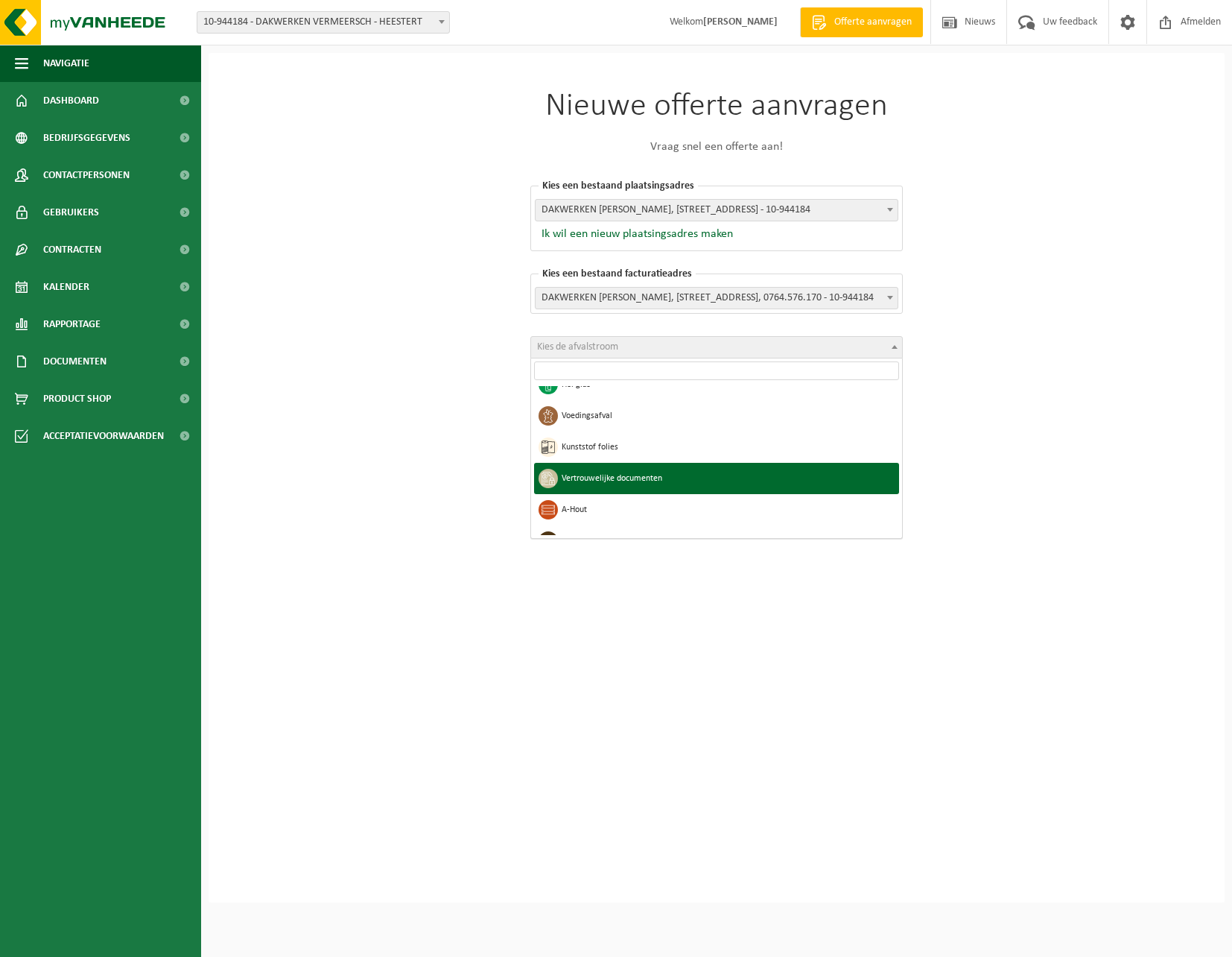
scroll to position [74, 0]
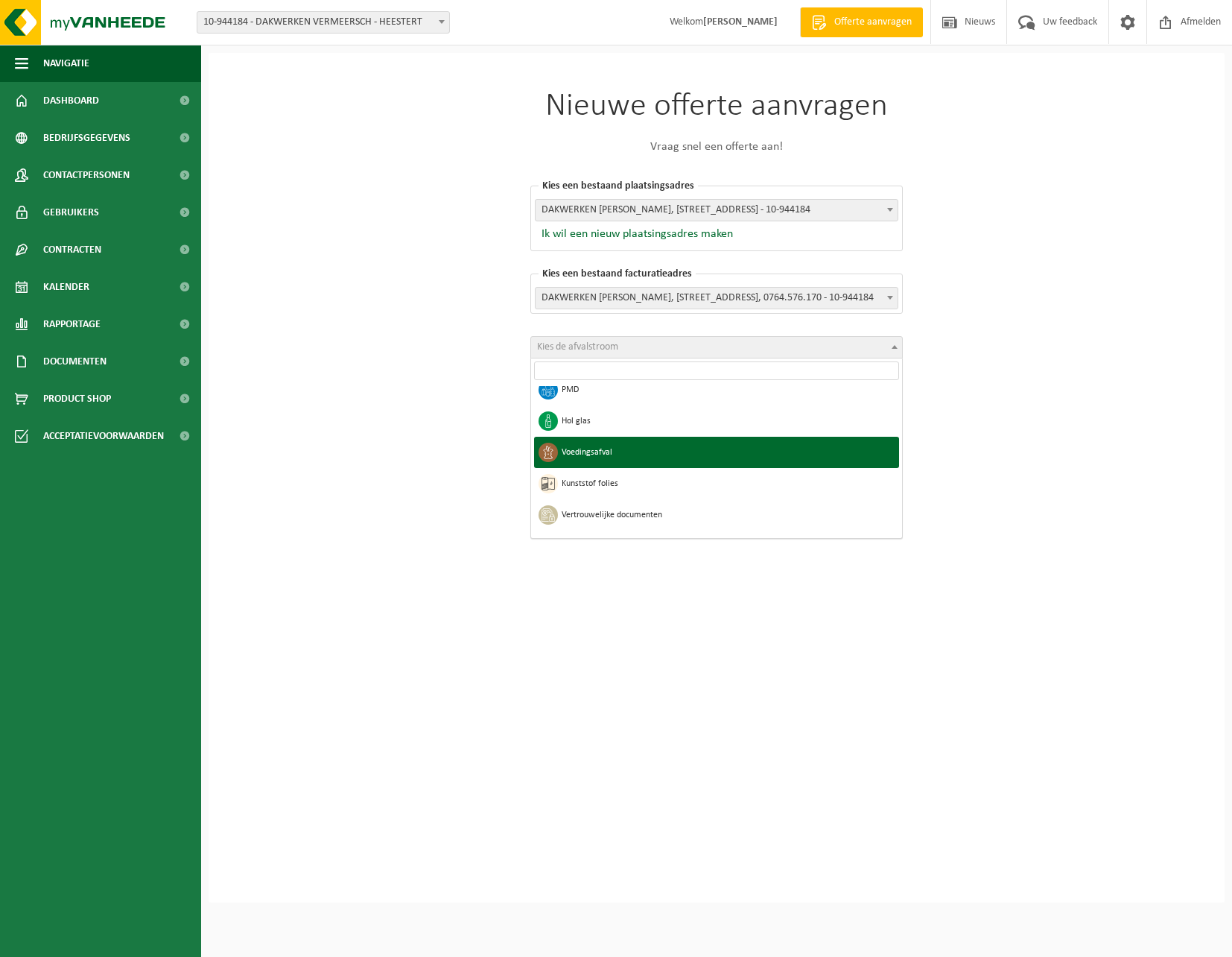
select select "10"
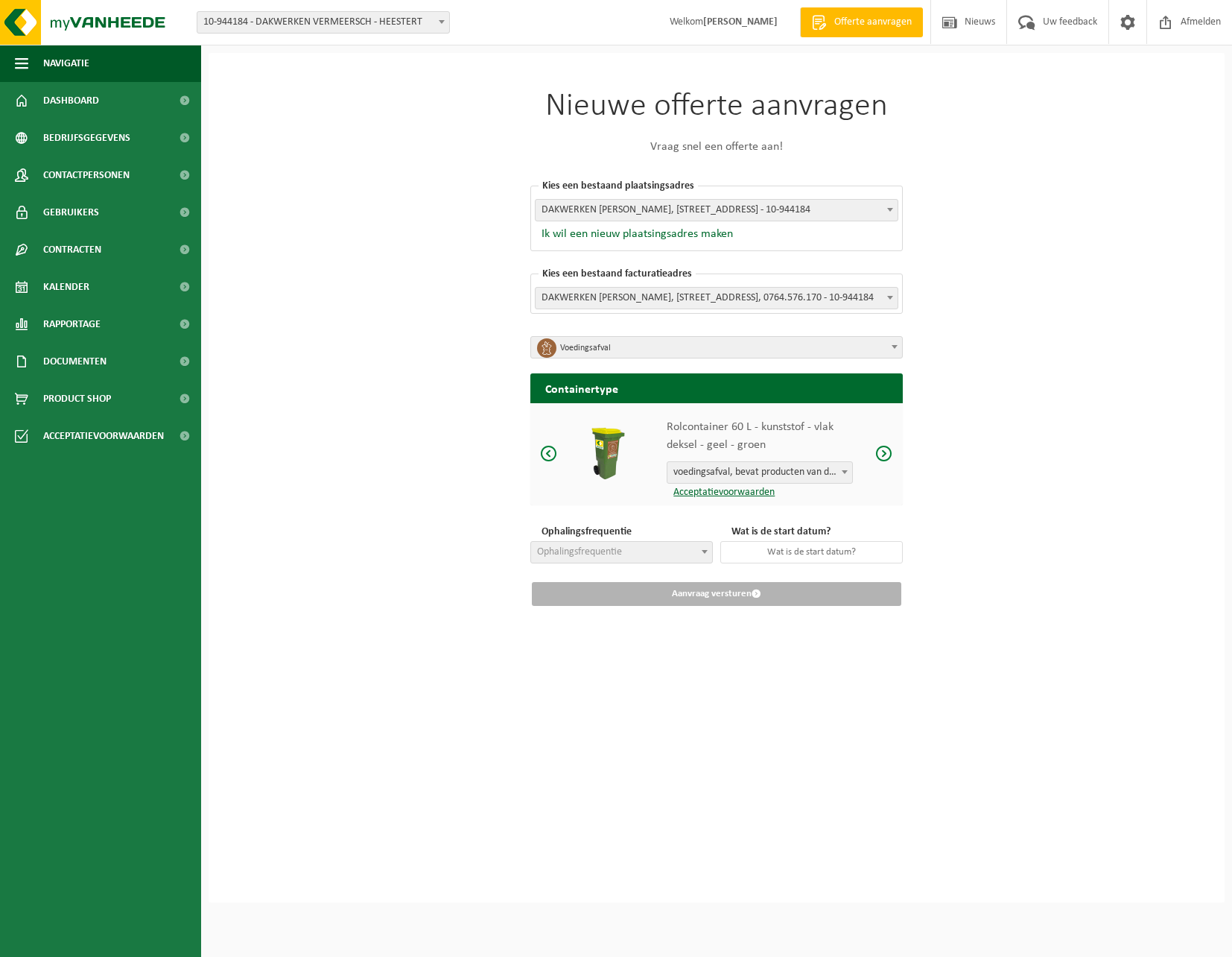
click at [813, 470] on span "voedingsafval, bevat producten van dierlijke oorsprong, onverpakt, categorie 3" at bounding box center [760, 473] width 185 height 20
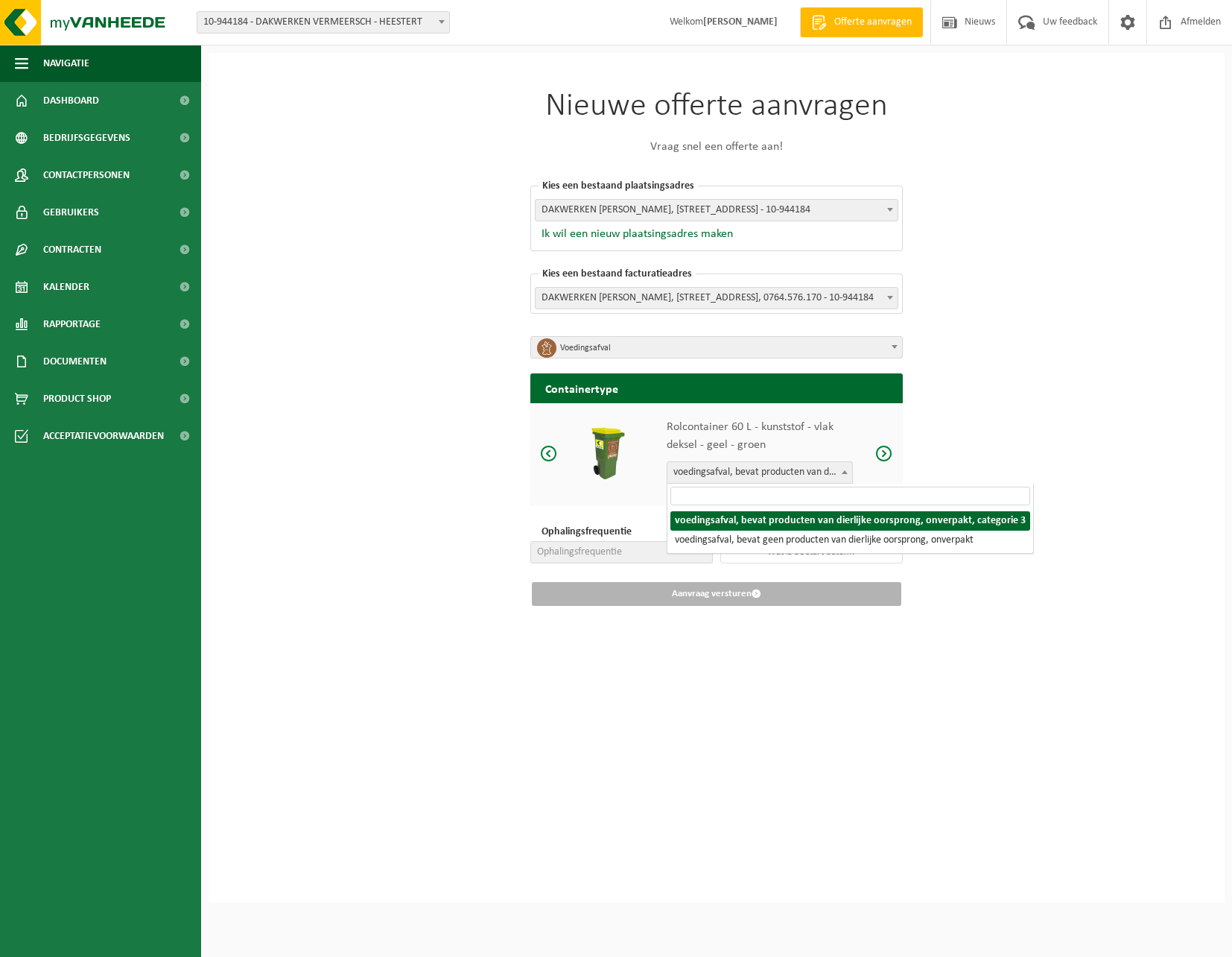
click at [806, 470] on span "voedingsafval, bevat producten van dierlijke oorsprong, onverpakt, categorie 3" at bounding box center [760, 473] width 185 height 20
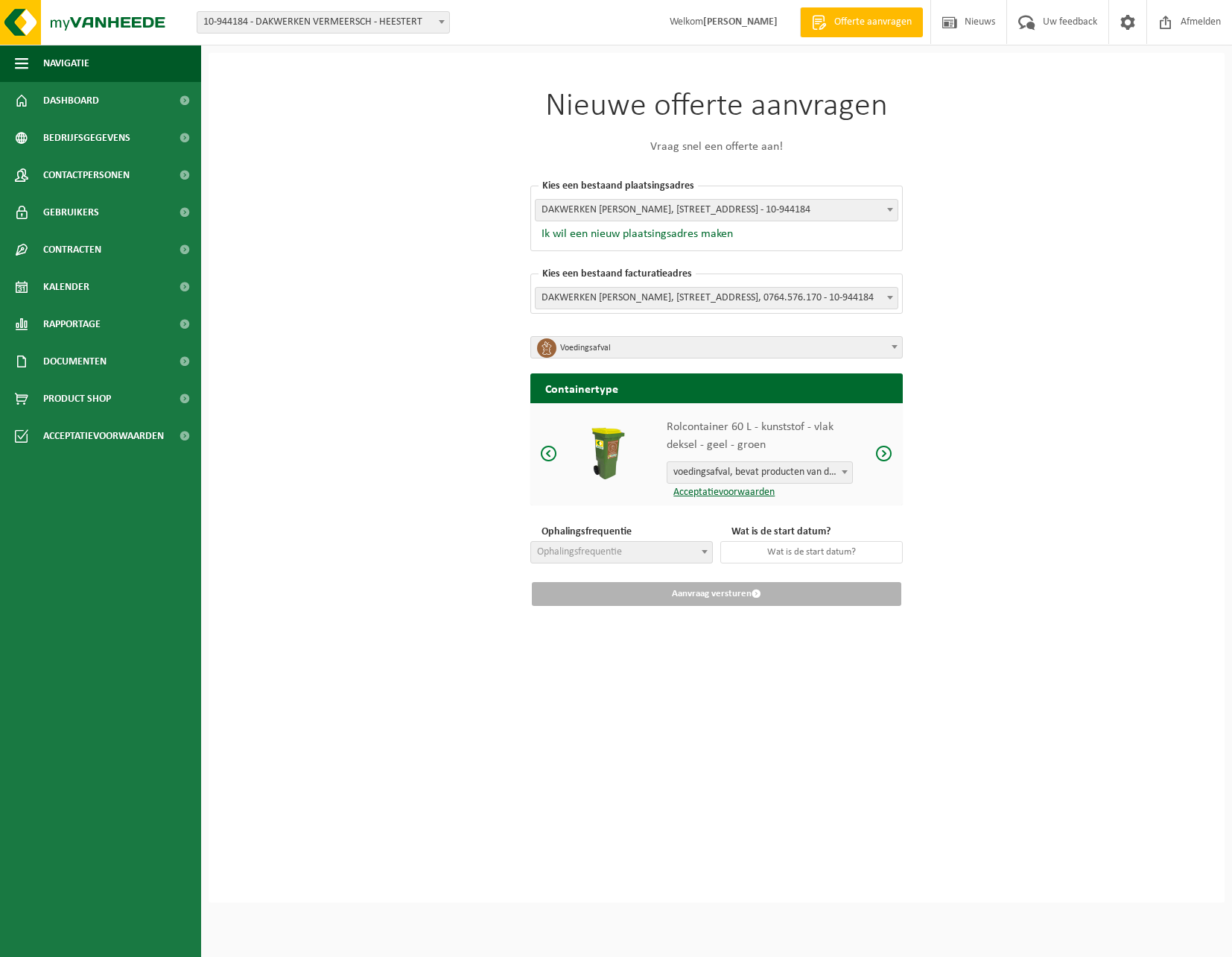
click at [884, 450] on span at bounding box center [884, 454] width 18 height 19
click at [552, 455] on span at bounding box center [548, 454] width 18 height 19
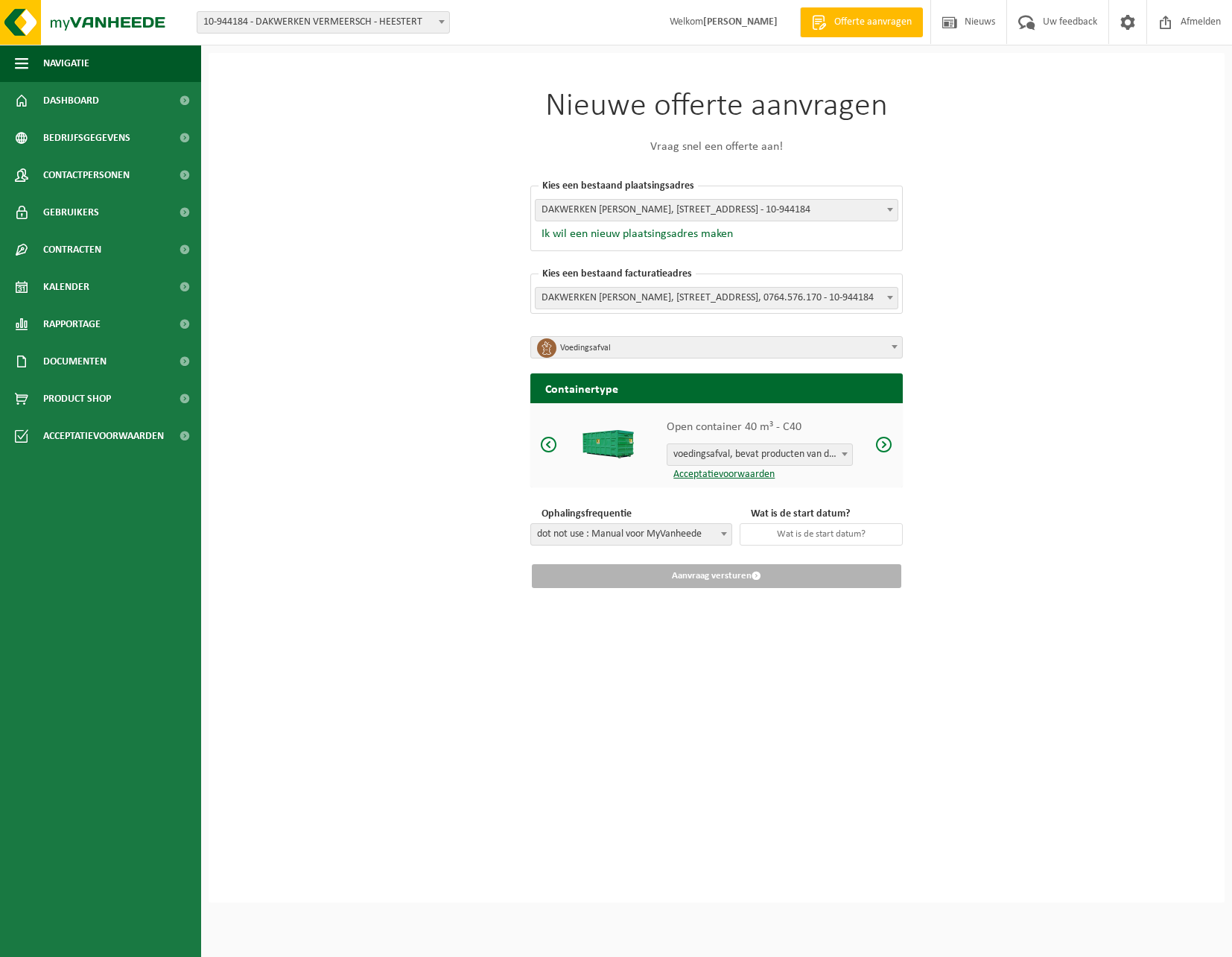
click at [888, 446] on span at bounding box center [884, 444] width 18 height 19
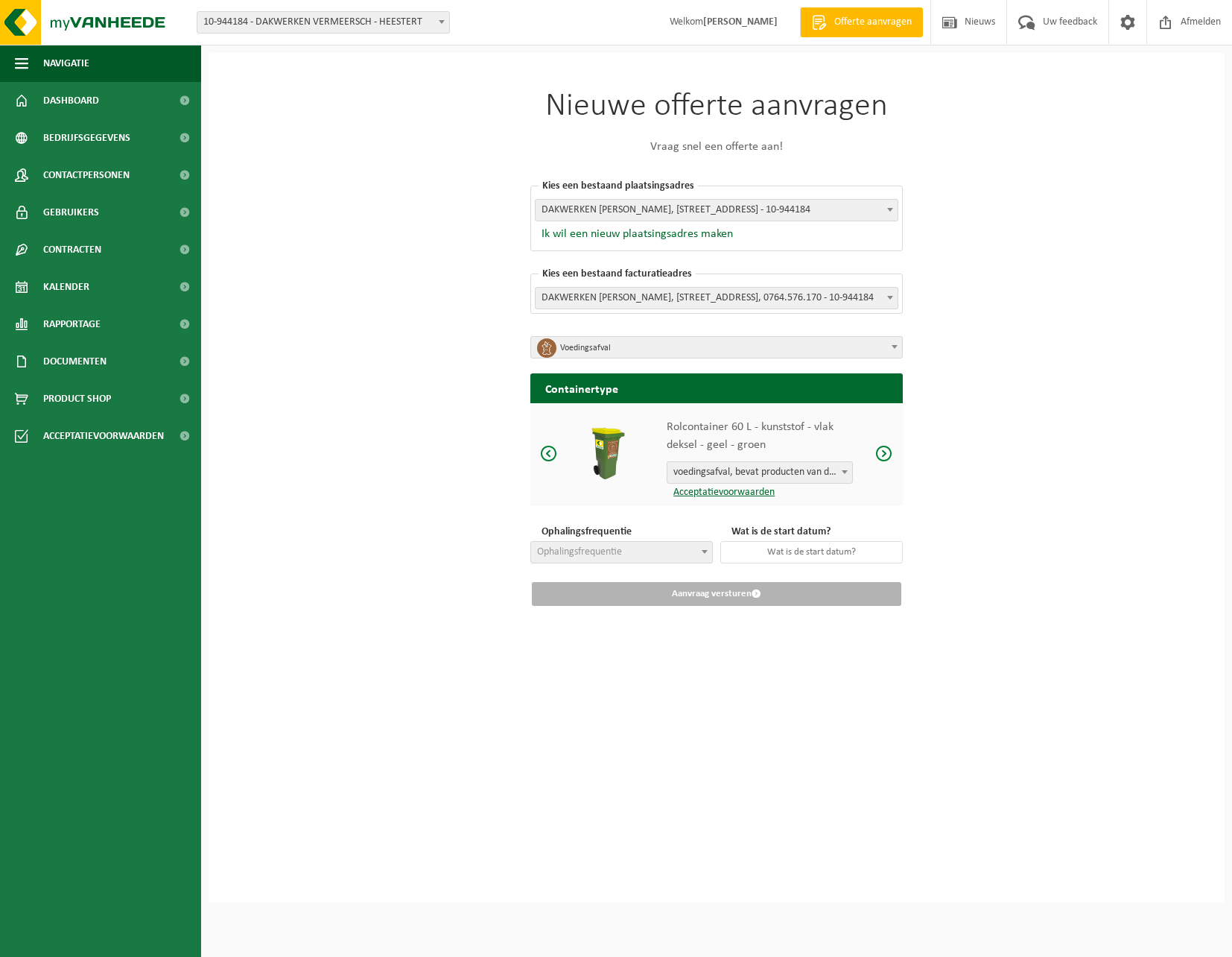
click at [887, 446] on span at bounding box center [884, 454] width 18 height 19
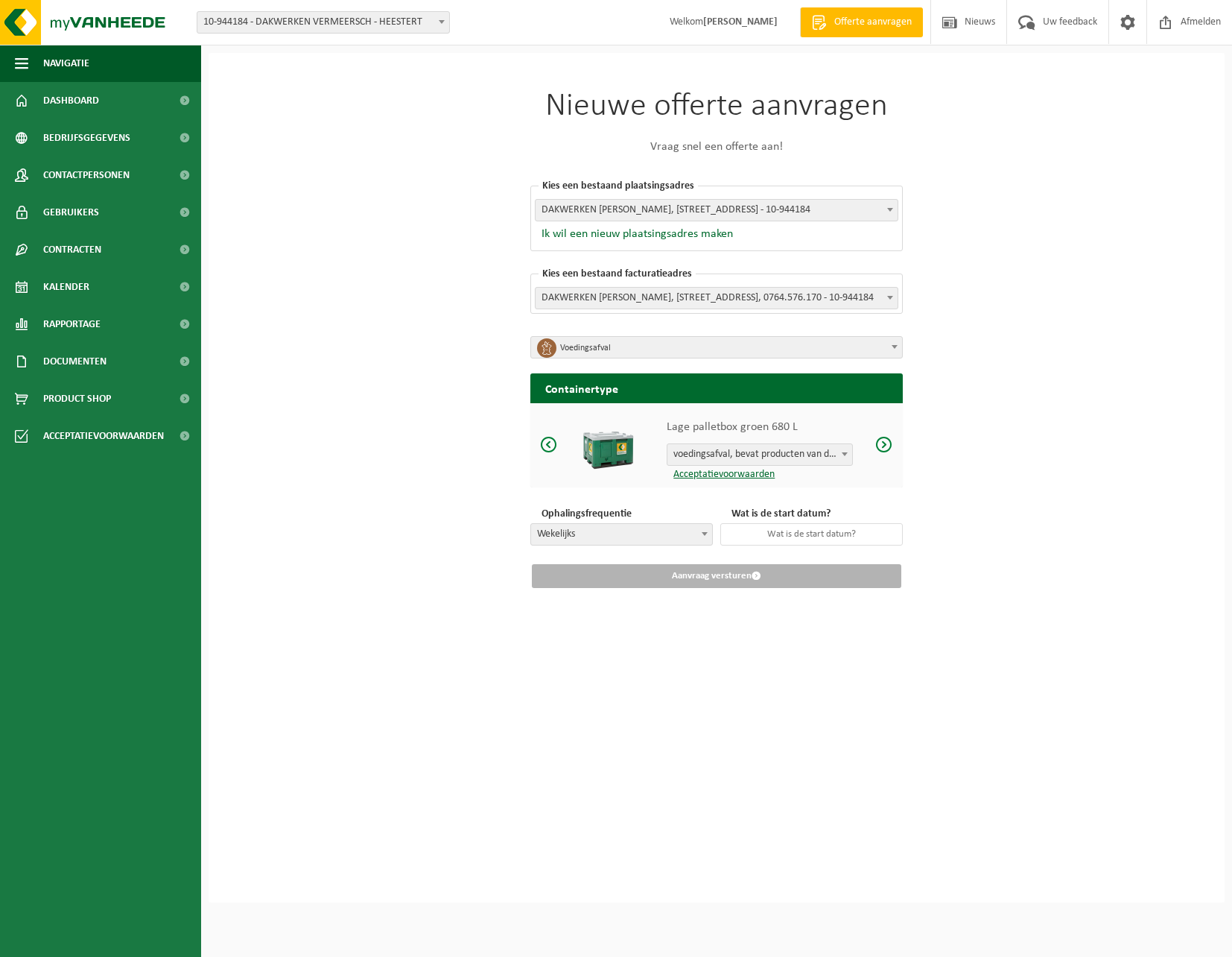
click at [548, 444] on span at bounding box center [548, 444] width 18 height 19
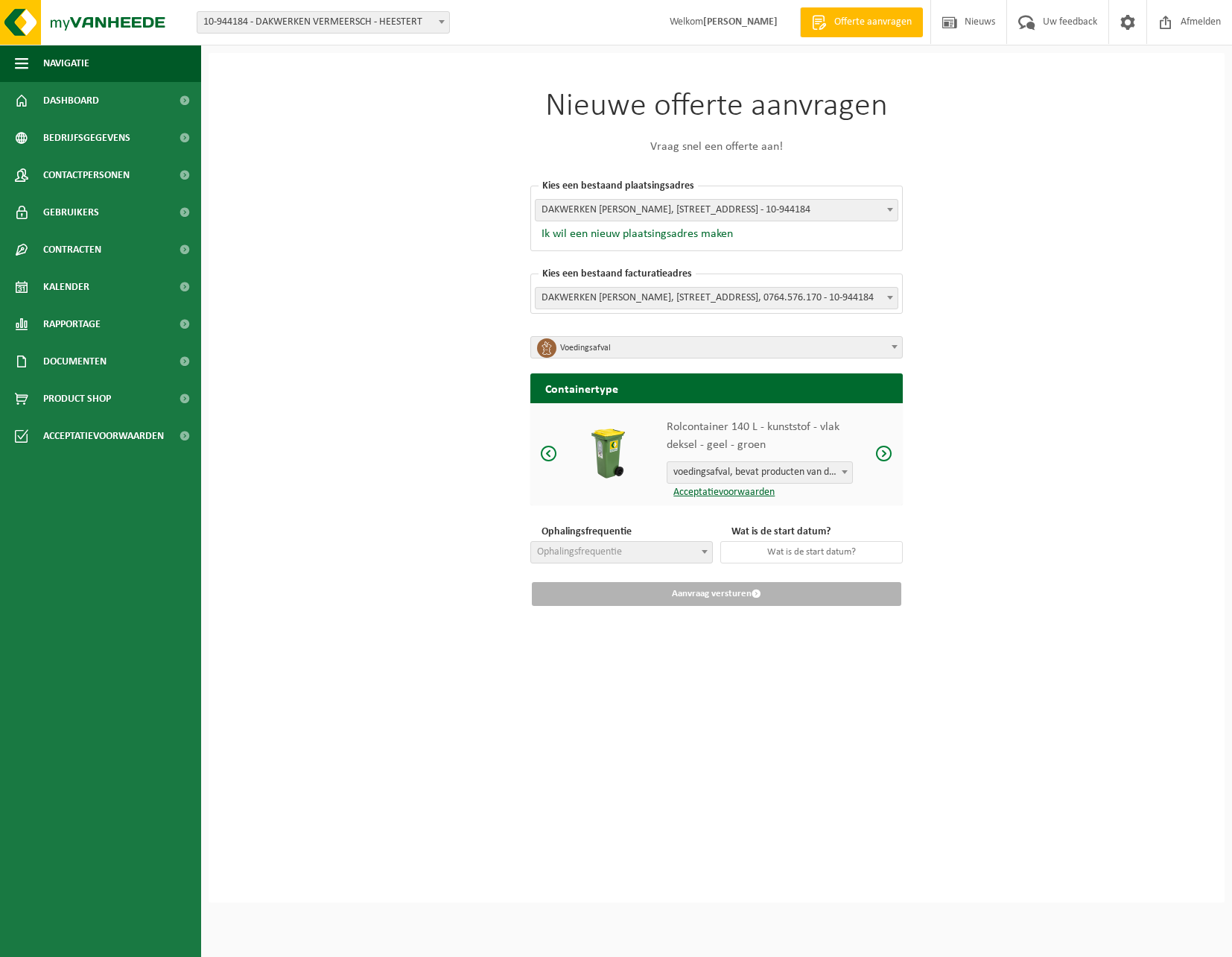
click at [548, 444] on span at bounding box center [548, 454] width 18 height 19
click at [667, 547] on span "Ophalingsfrequentie" at bounding box center [622, 552] width 181 height 20
select select "8"
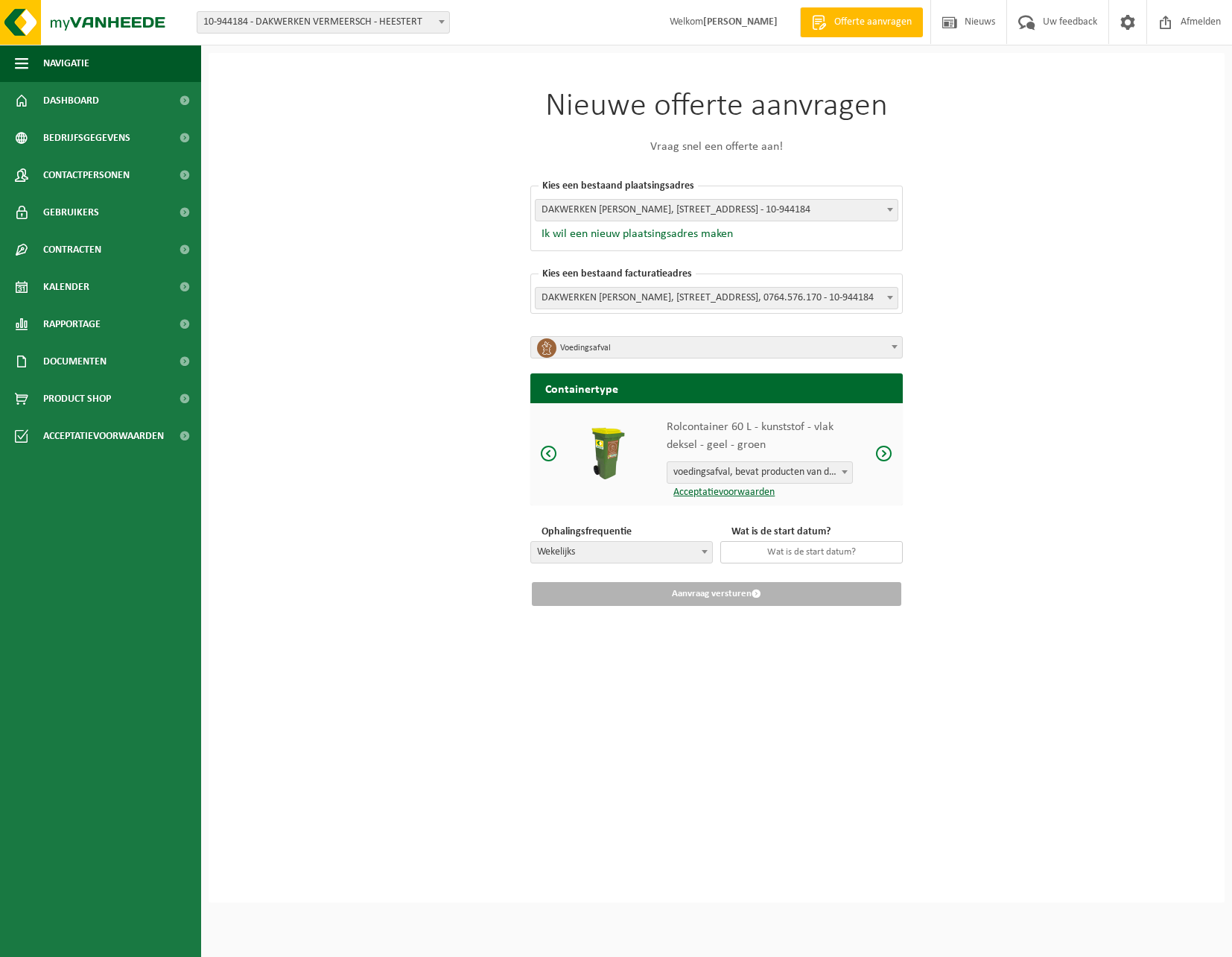
click at [772, 558] on input "text" at bounding box center [812, 552] width 182 height 22
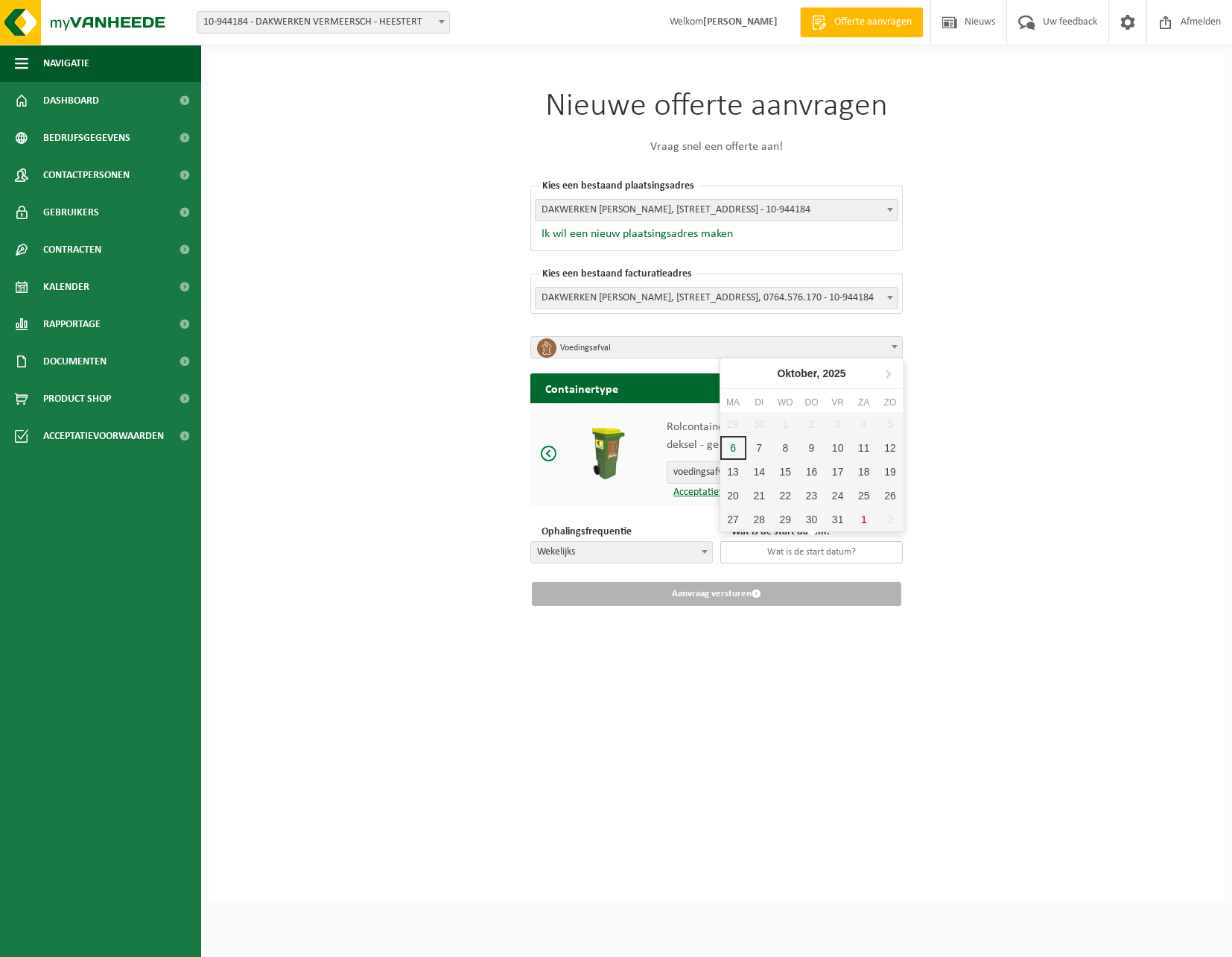
click at [772, 558] on input "text" at bounding box center [812, 552] width 182 height 22
click at [887, 672] on div "Nieuwe offerte aanvragen Vraag snel een offerte aan! Kies een bestaand plaatsin…" at bounding box center [717, 478] width 1016 height 850
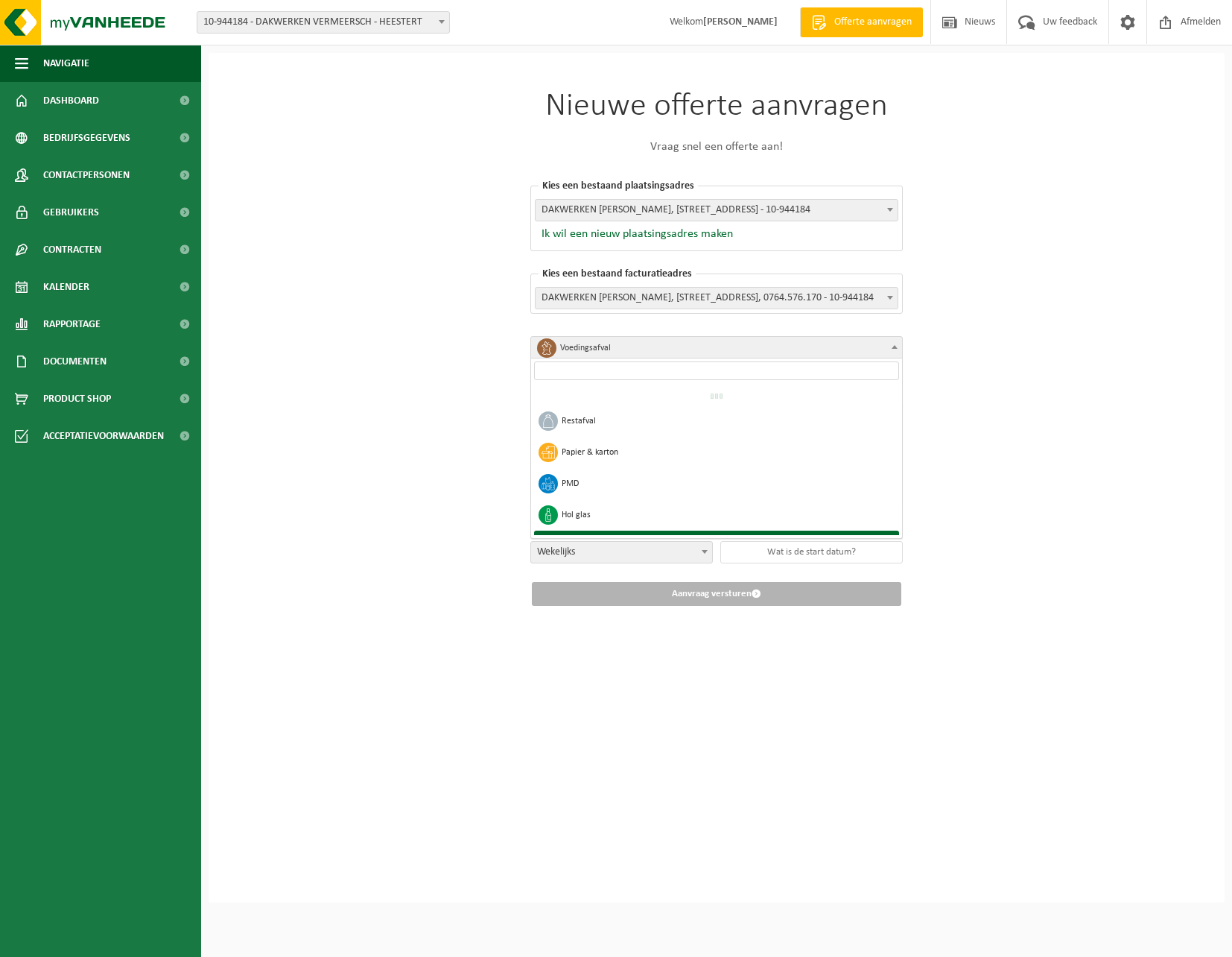
click at [867, 336] on span "Voedingsafval" at bounding box center [716, 347] width 373 height 22
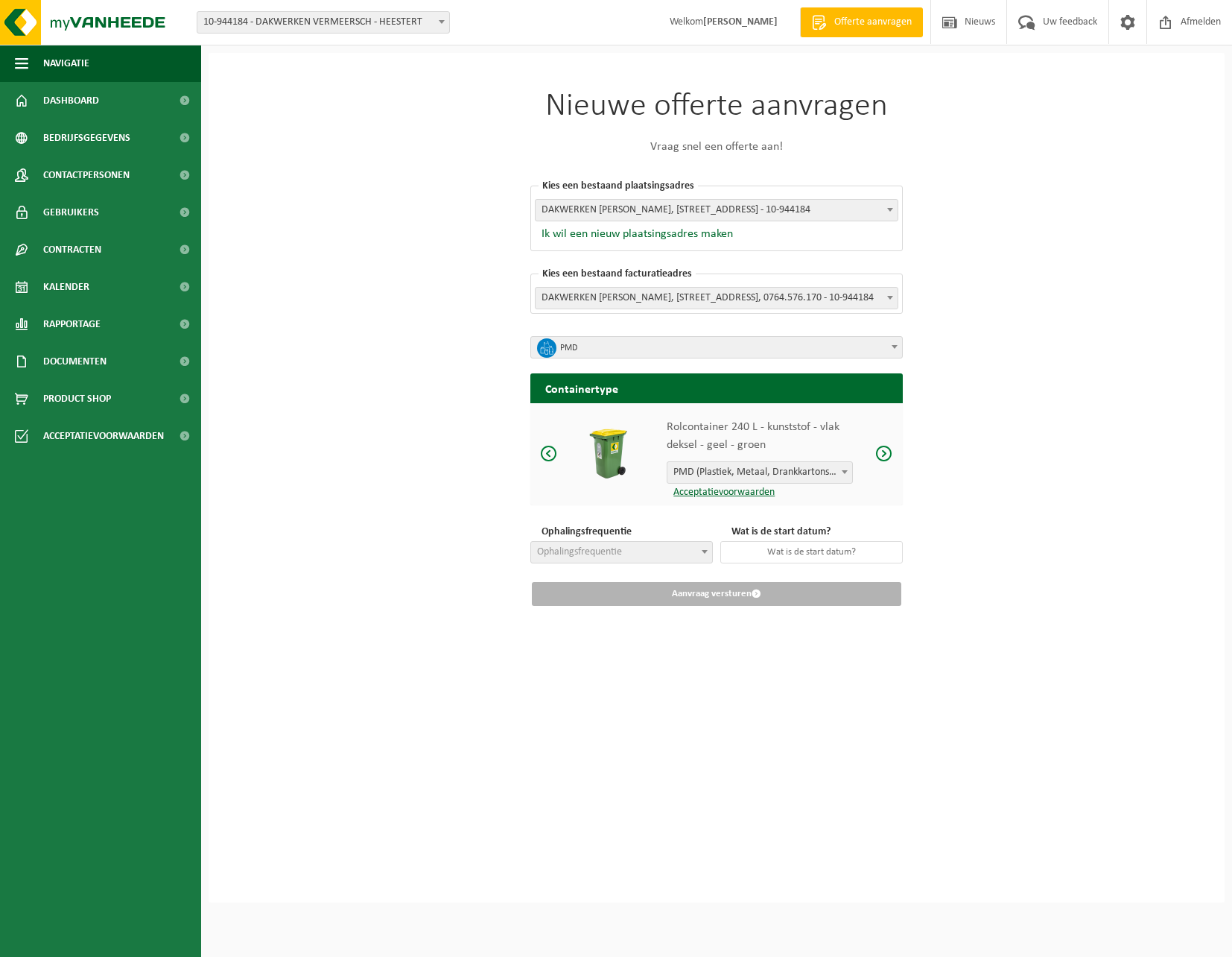
click at [547, 453] on span at bounding box center [548, 454] width 18 height 19
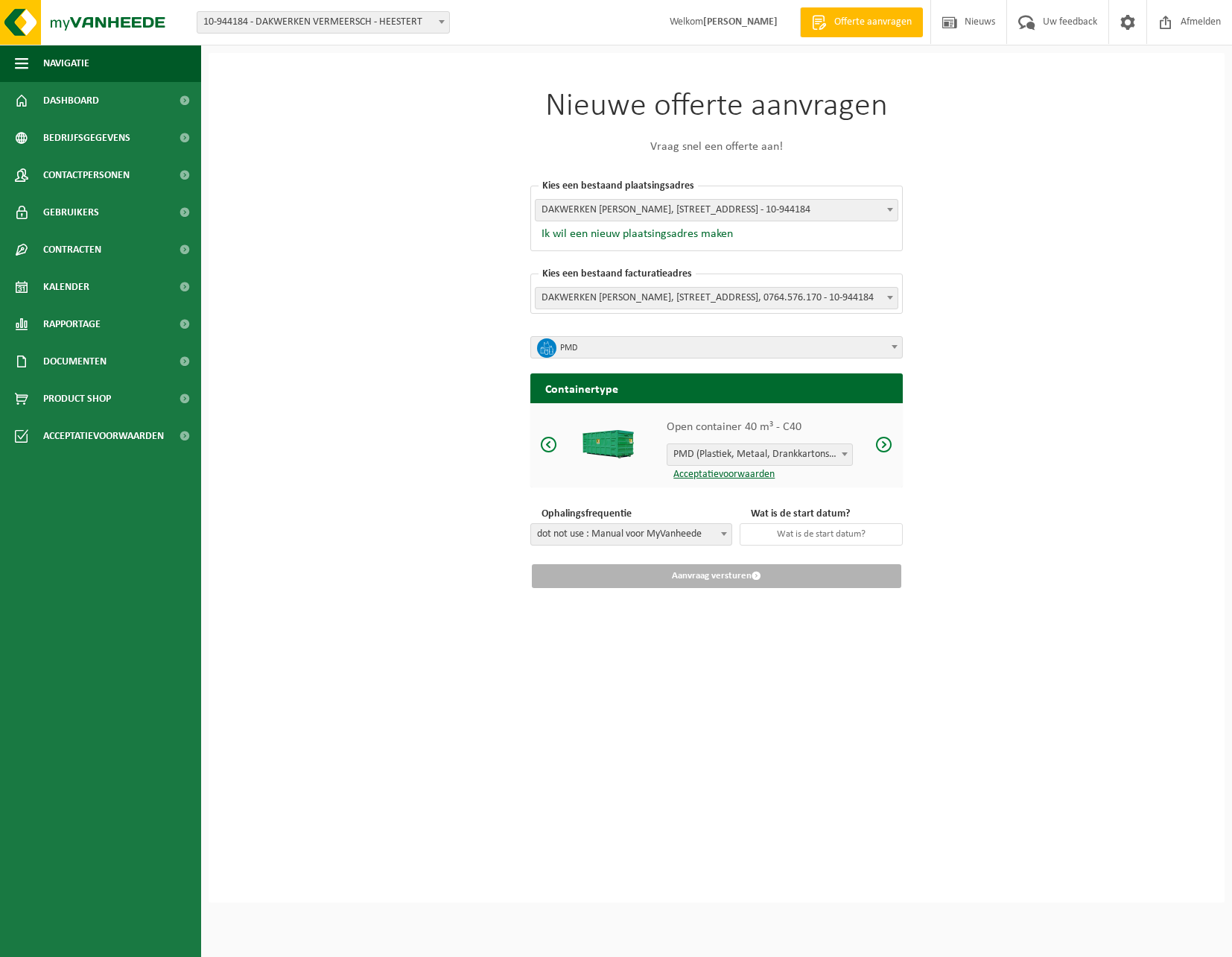
click at [887, 441] on span at bounding box center [884, 444] width 18 height 19
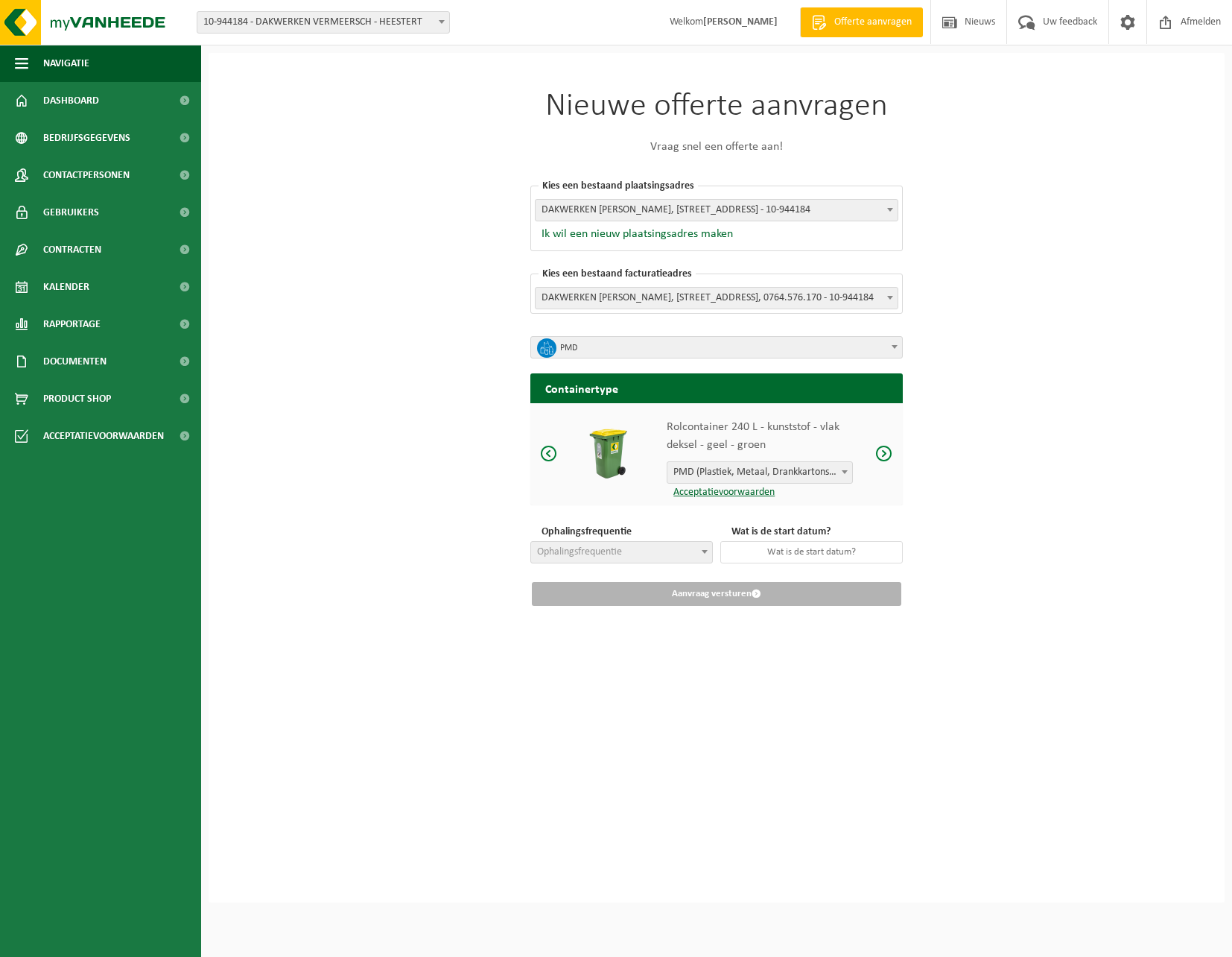
click at [887, 441] on div "Rolcontainer 240 L - kunststof - vlak deksel - geel - groen PMD (Plastiek, Meta…" at bounding box center [716, 455] width 373 height 102
click at [882, 450] on span at bounding box center [884, 454] width 18 height 19
click at [882, 455] on span at bounding box center [884, 454] width 18 height 19
click at [552, 451] on span at bounding box center [548, 454] width 18 height 19
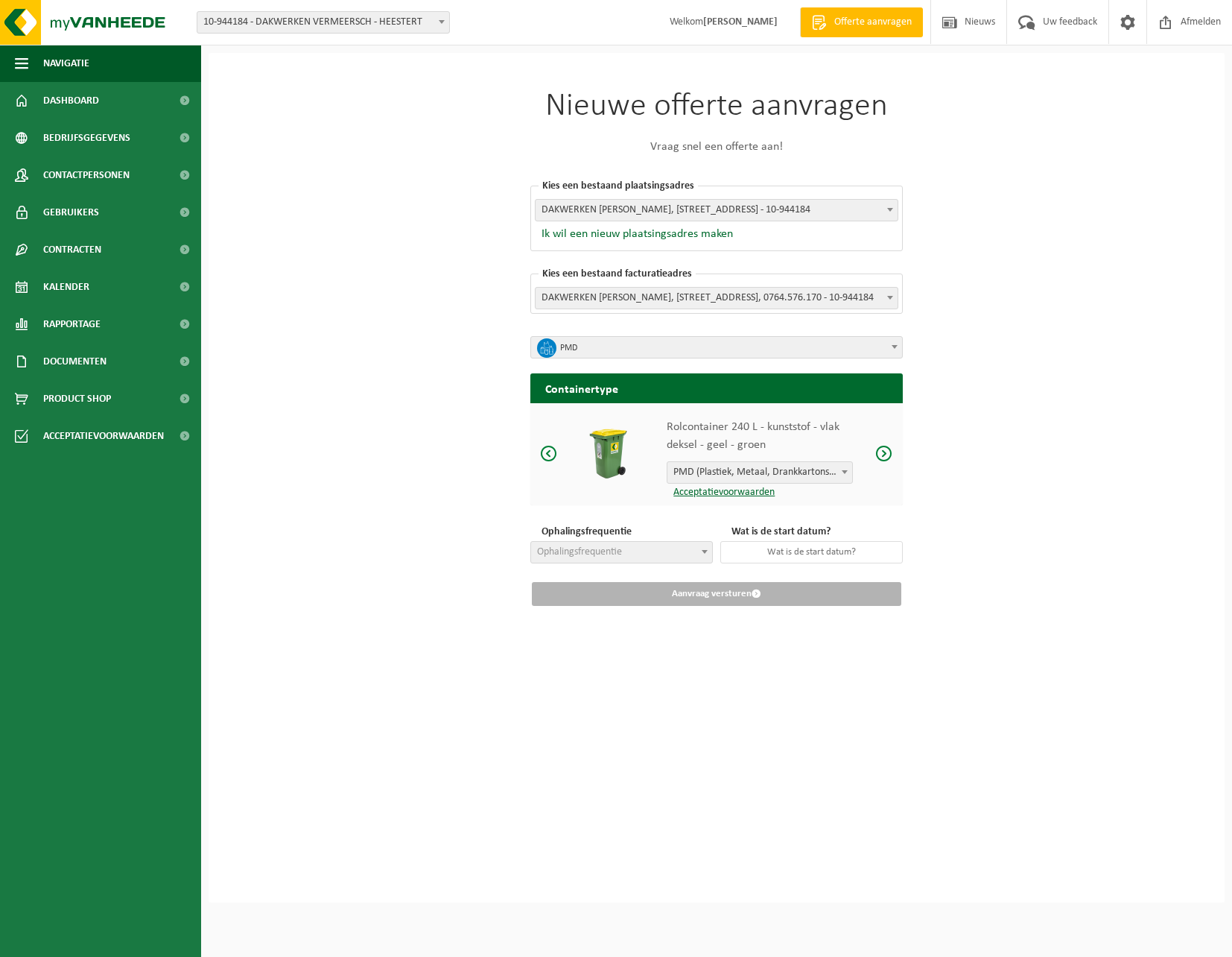
click at [624, 344] on span "PMD" at bounding box center [721, 348] width 323 height 20
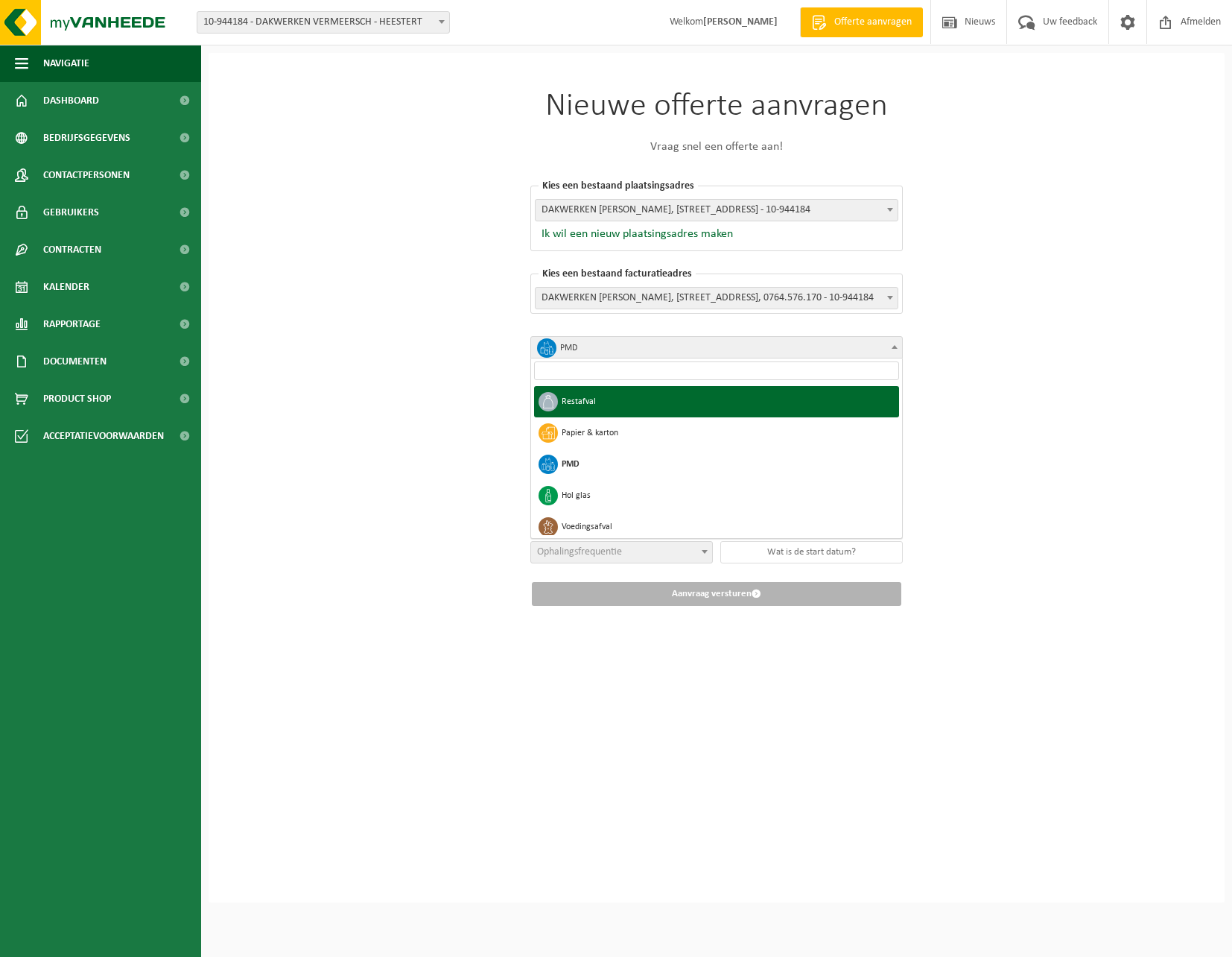
select select "1"
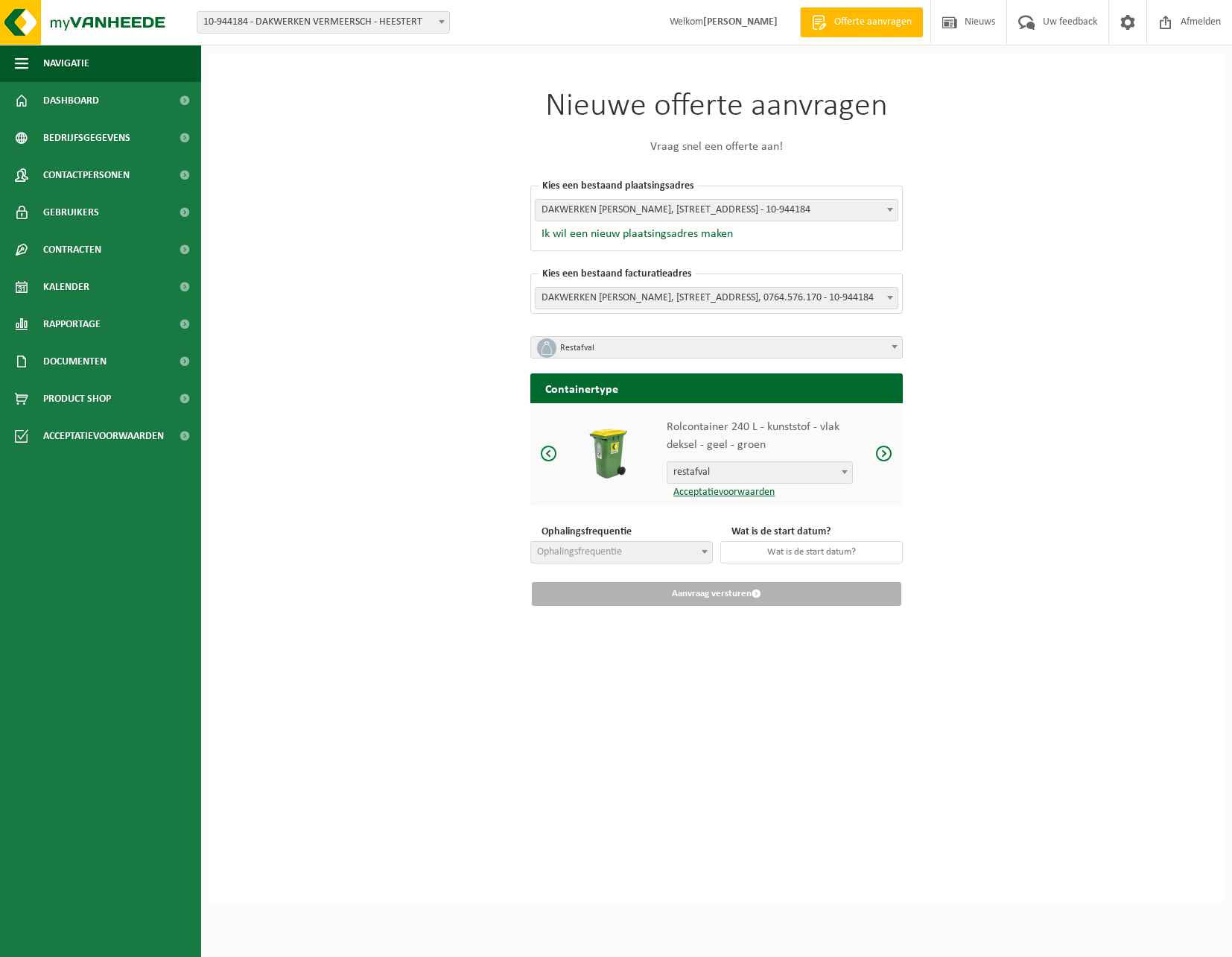
click at [546, 452] on span at bounding box center [548, 454] width 18 height 19
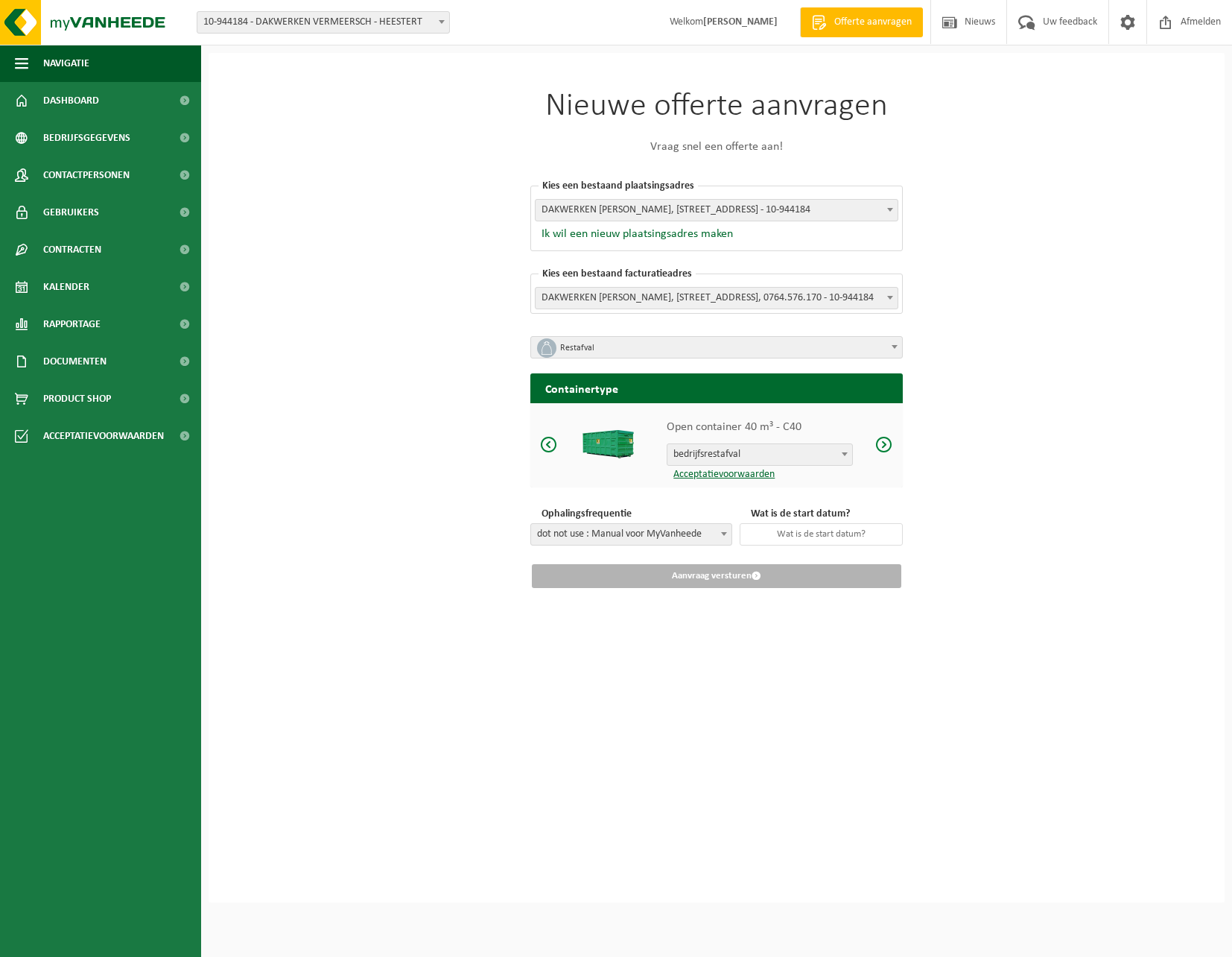
click at [884, 446] on span at bounding box center [884, 444] width 18 height 19
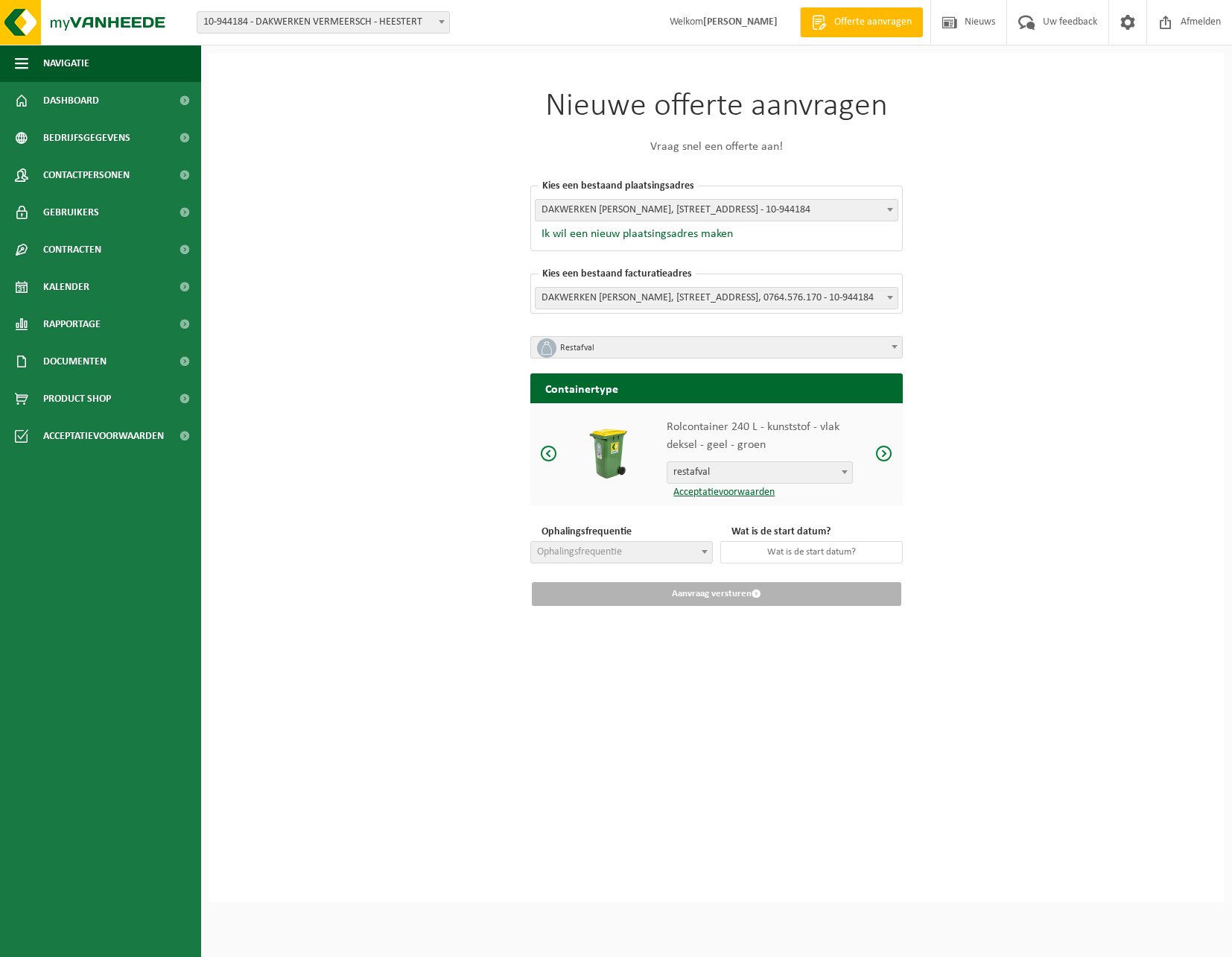
click at [884, 446] on span at bounding box center [884, 454] width 18 height 19
click at [553, 453] on span at bounding box center [548, 454] width 18 height 19
click at [887, 453] on span at bounding box center [884, 454] width 18 height 19
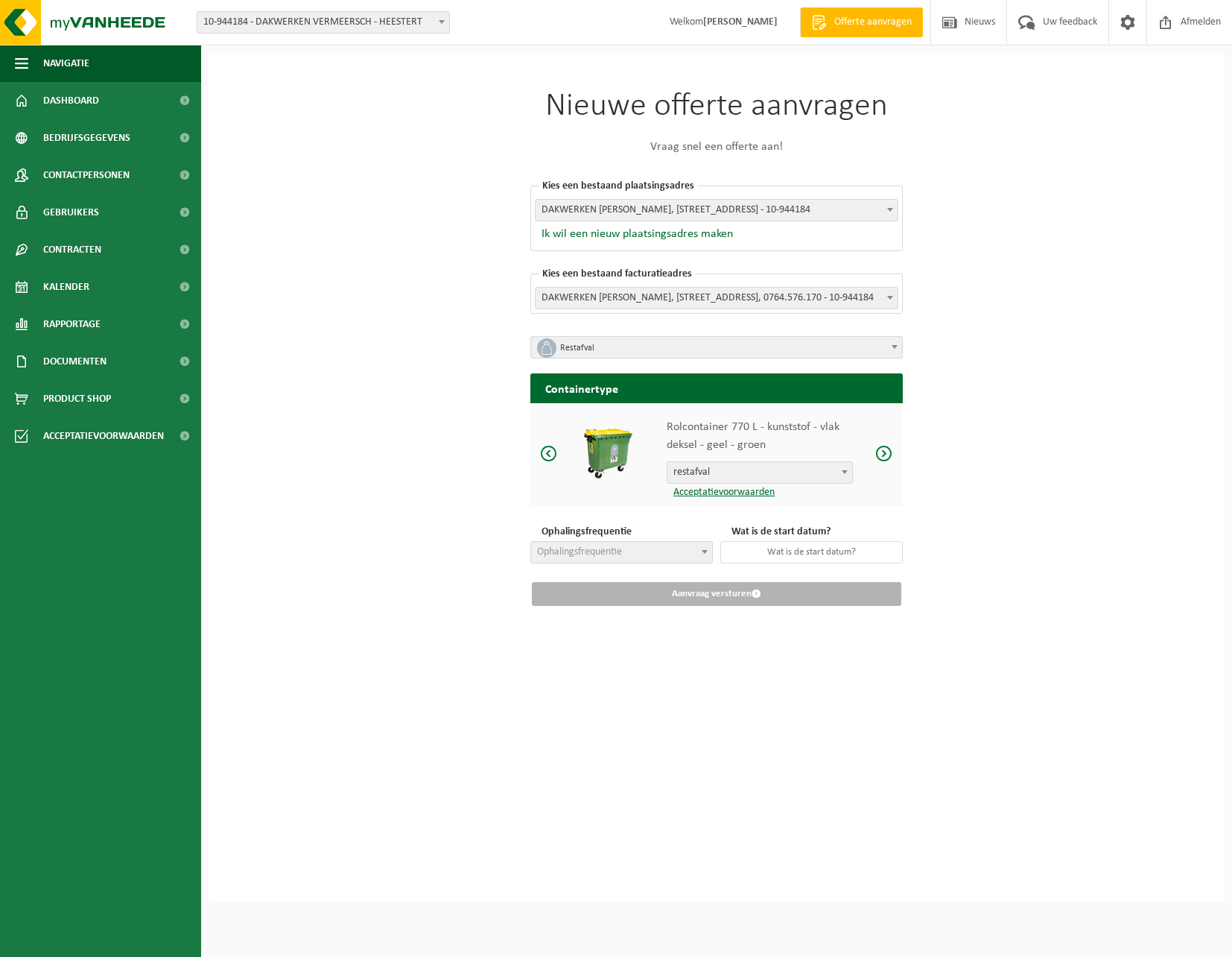
click at [887, 453] on span at bounding box center [884, 454] width 18 height 19
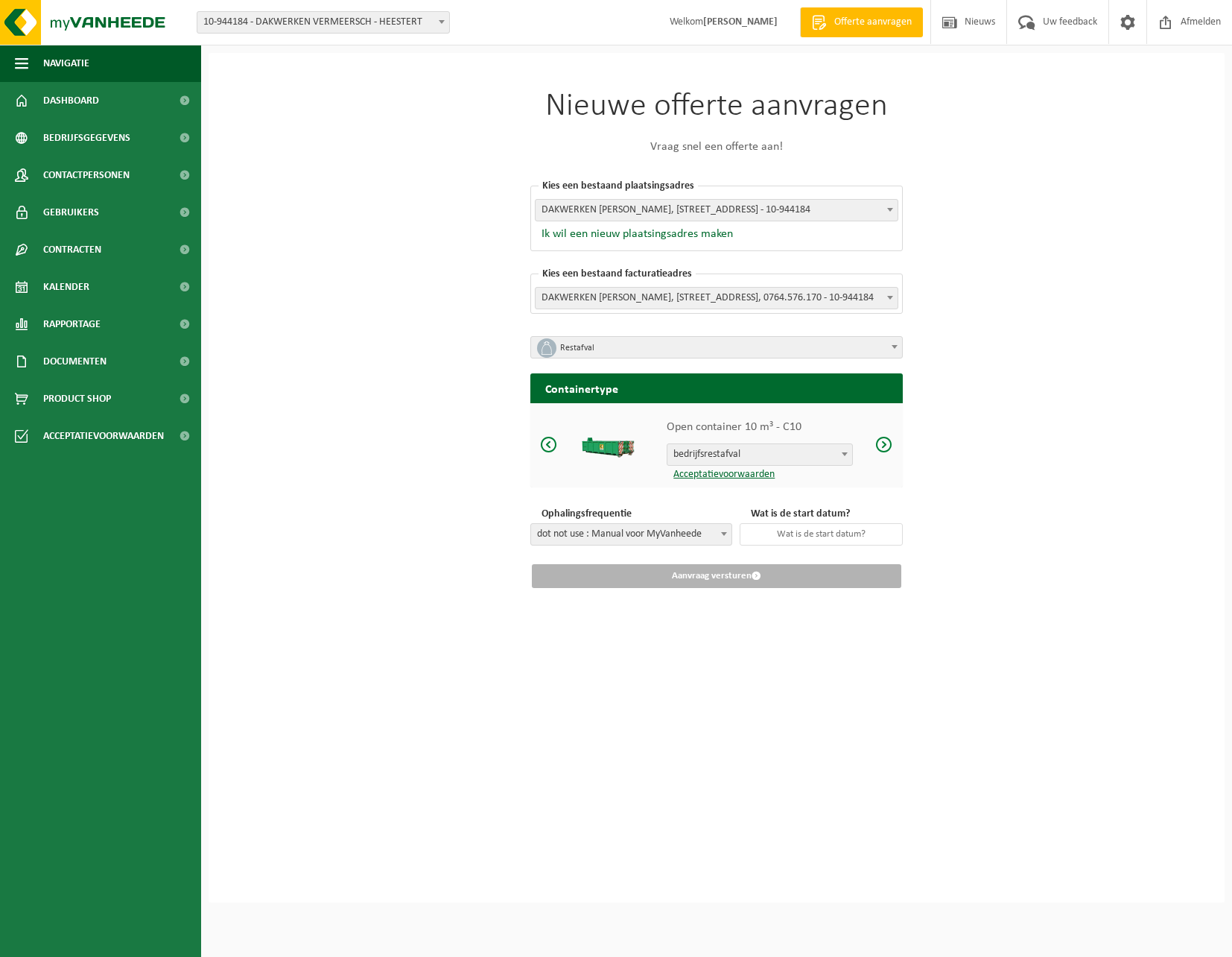
click at [887, 453] on span at bounding box center [884, 444] width 18 height 19
click at [699, 536] on span "dot not use : Manual voor MyVanheede" at bounding box center [631, 534] width 200 height 20
click at [133, 363] on link "Documenten" at bounding box center [101, 362] width 201 height 38
click at [110, 407] on link "Facturen" at bounding box center [100, 397] width 194 height 28
